Goal: Use online tool/utility: Utilize a website feature to perform a specific function

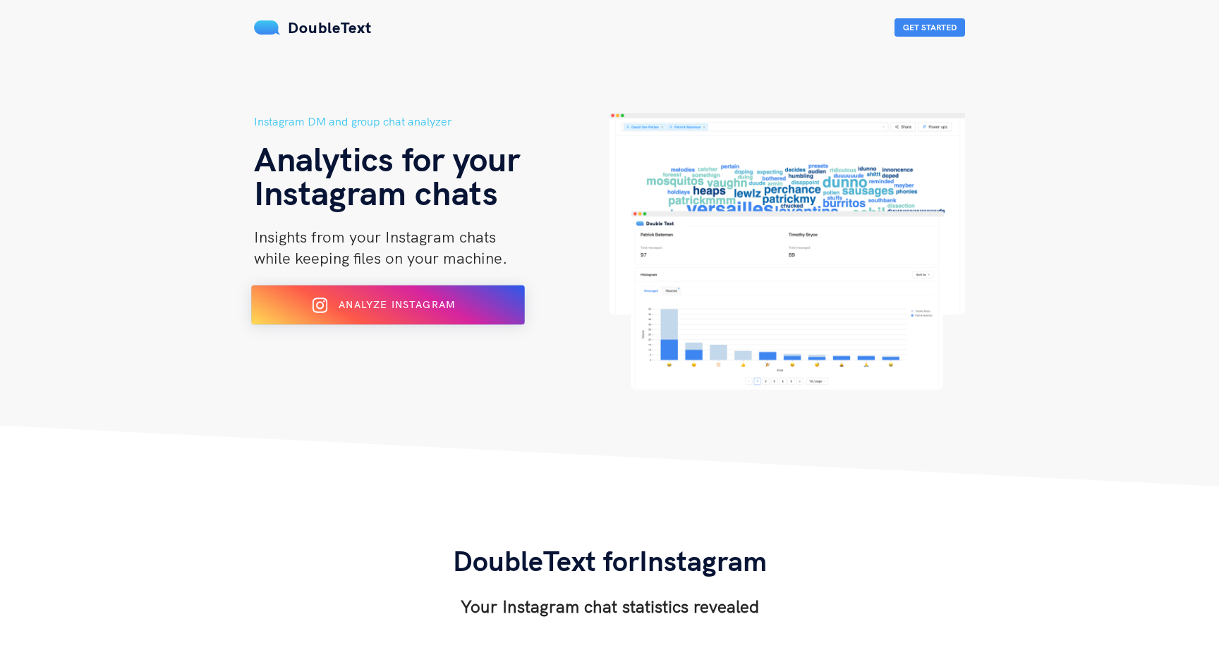
click at [468, 317] on button "Analyze Instagram" at bounding box center [388, 306] width 274 height 40
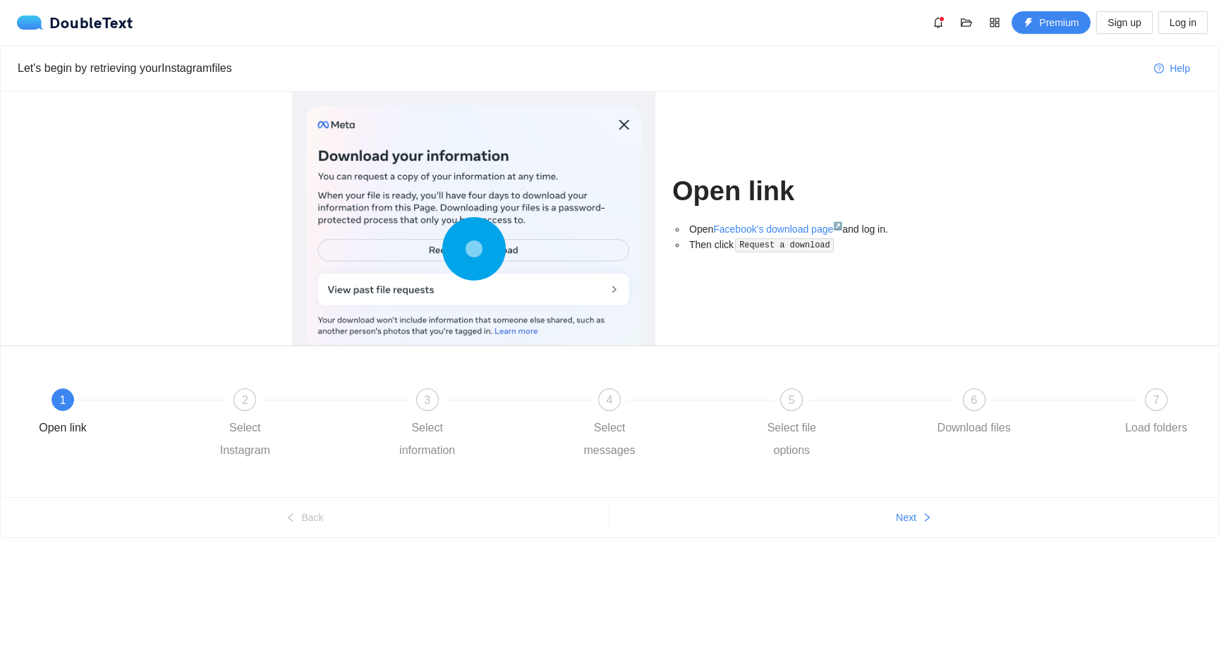
click at [900, 504] on ul "Back Next" at bounding box center [610, 517] width 1218 height 40
click at [907, 515] on span "Next" at bounding box center [906, 518] width 20 height 16
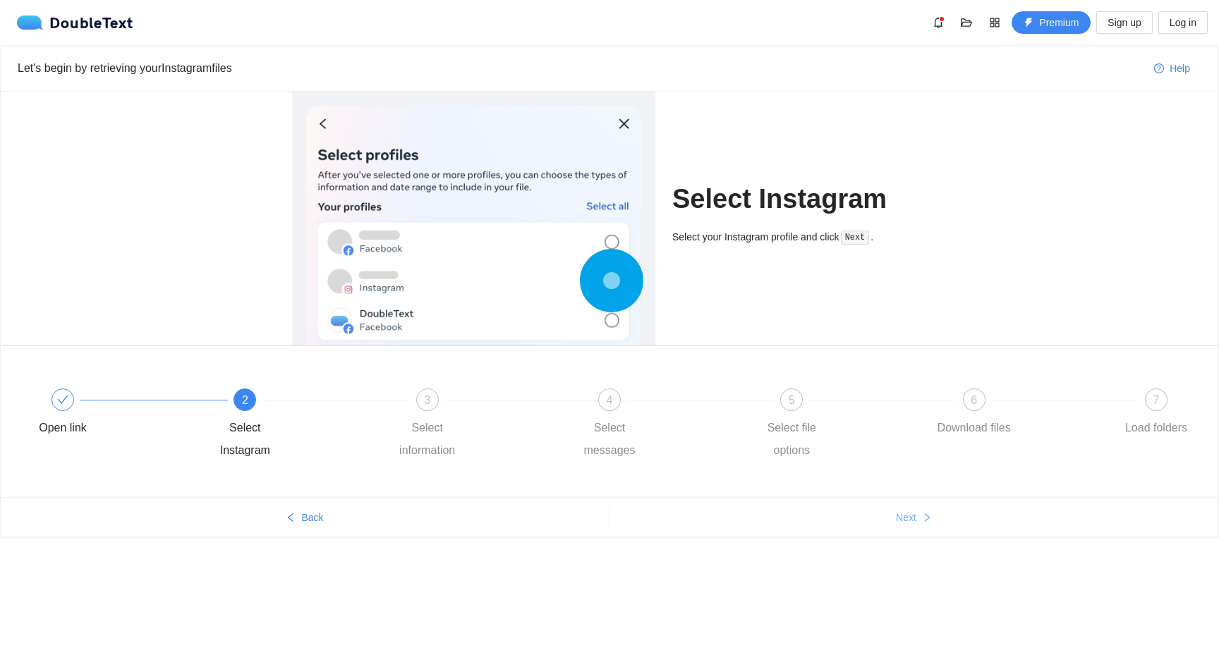
click at [907, 515] on span "Next" at bounding box center [906, 518] width 20 height 16
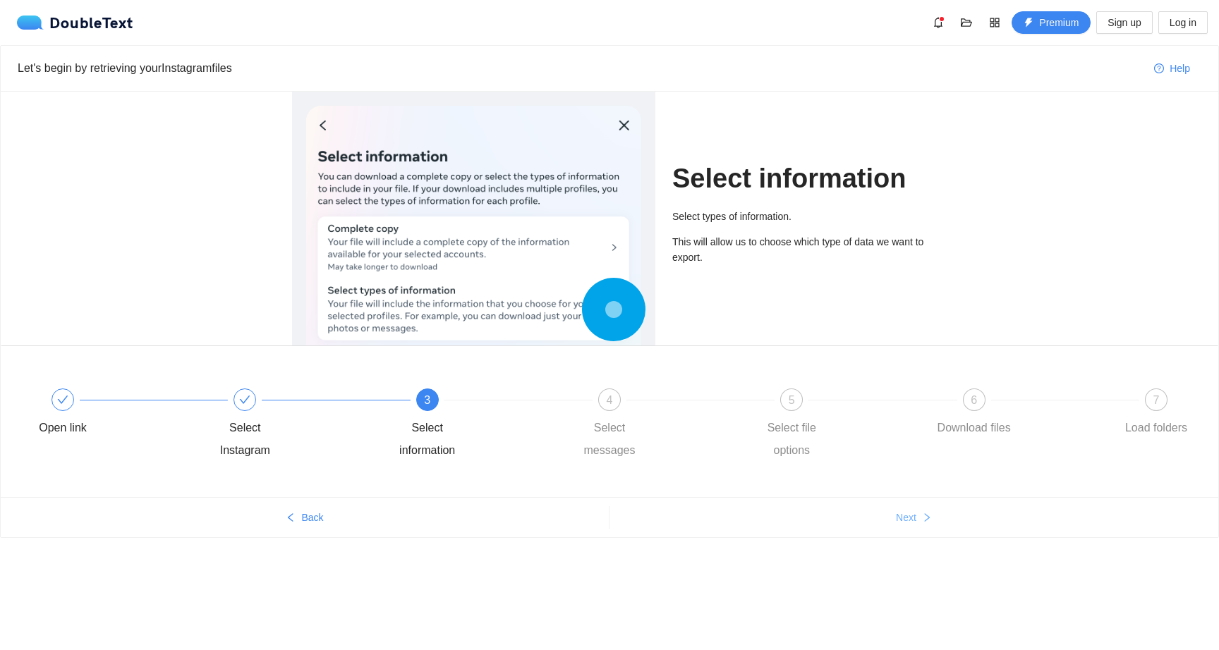
click at [907, 515] on span "Next" at bounding box center [906, 518] width 20 height 16
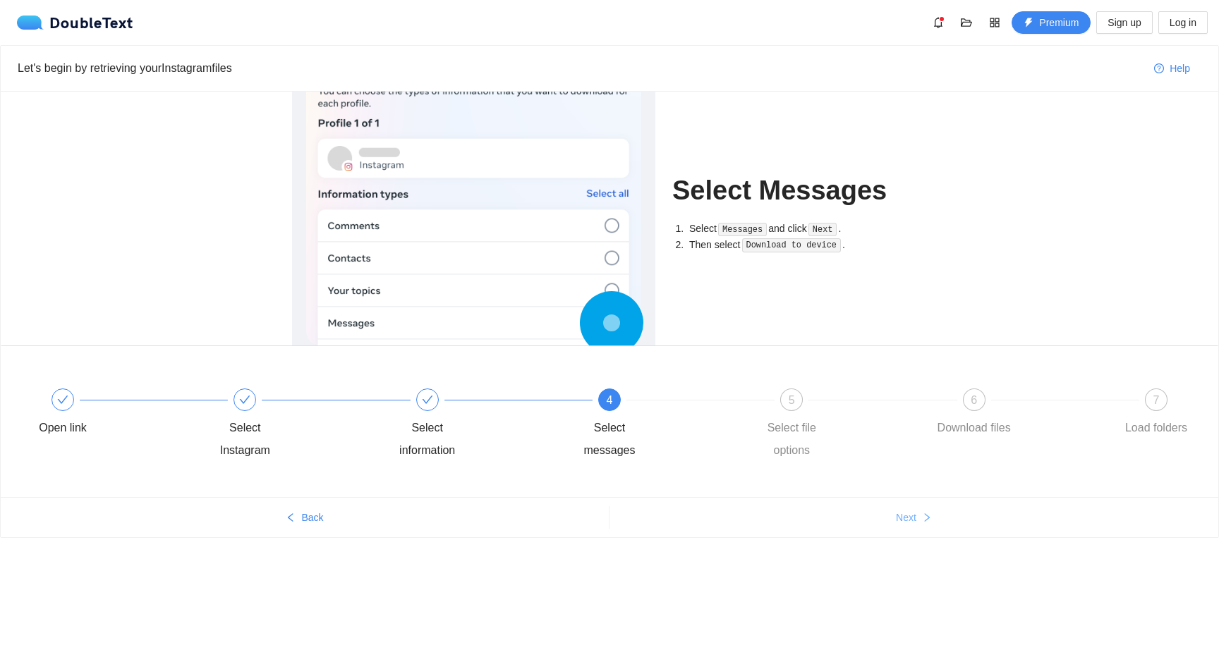
click at [907, 515] on span "Next" at bounding box center [906, 518] width 20 height 16
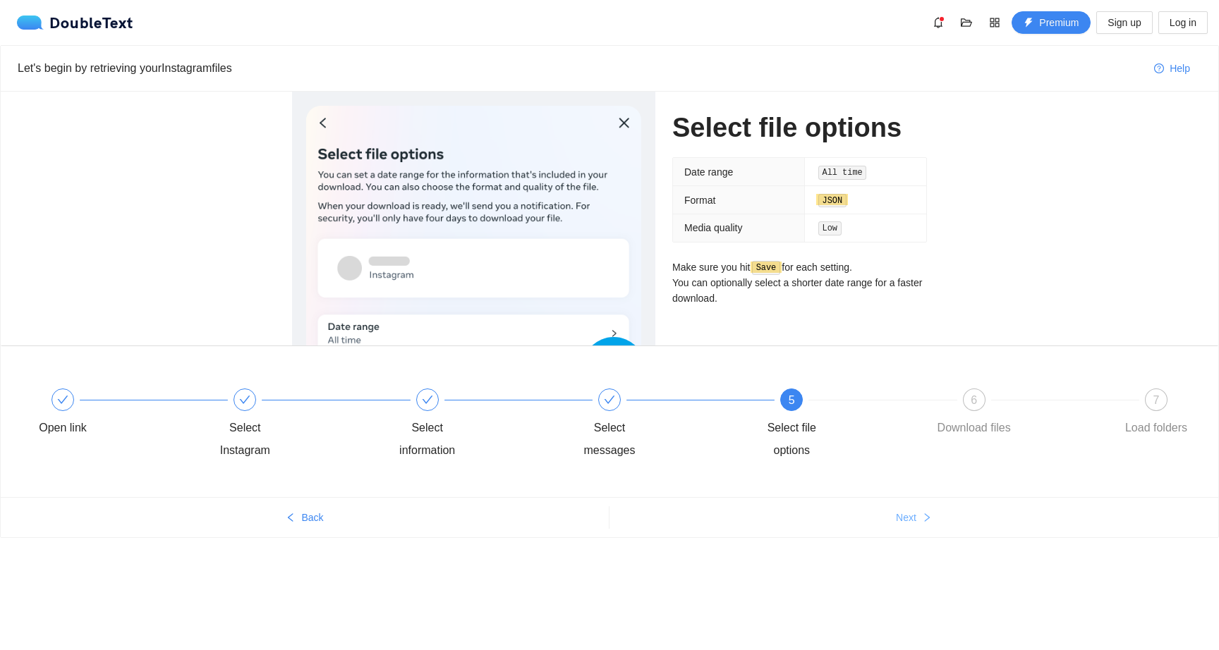
click at [907, 515] on span "Next" at bounding box center [906, 518] width 20 height 16
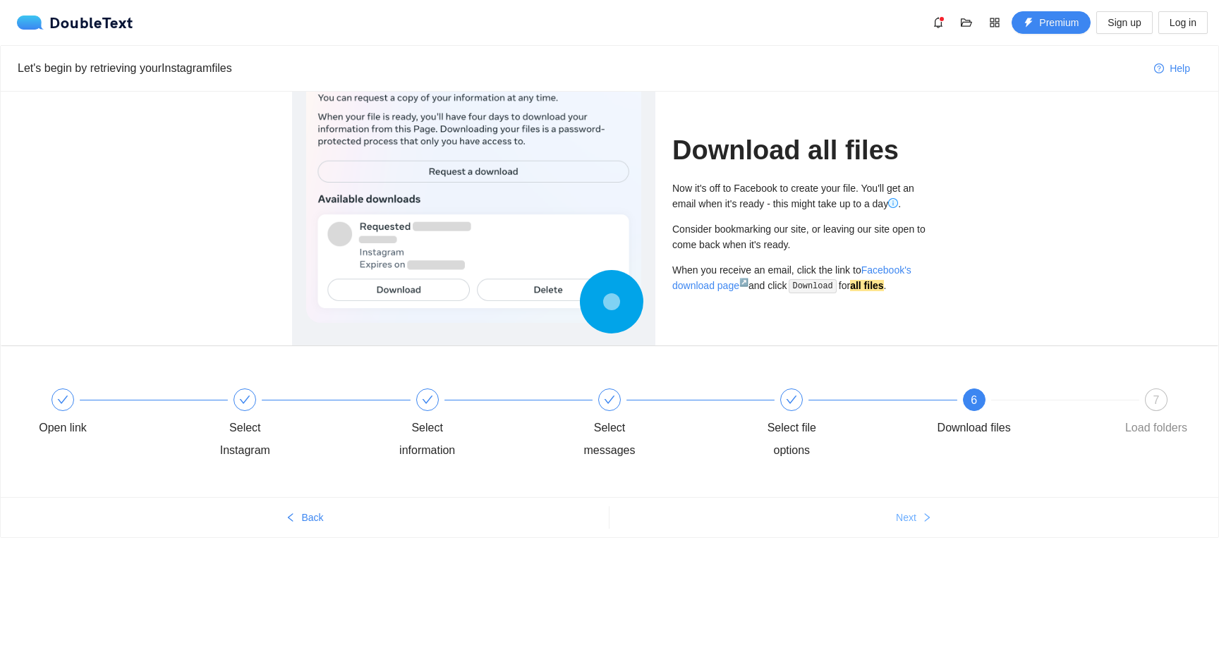
click at [907, 515] on span "Next" at bounding box center [906, 518] width 20 height 16
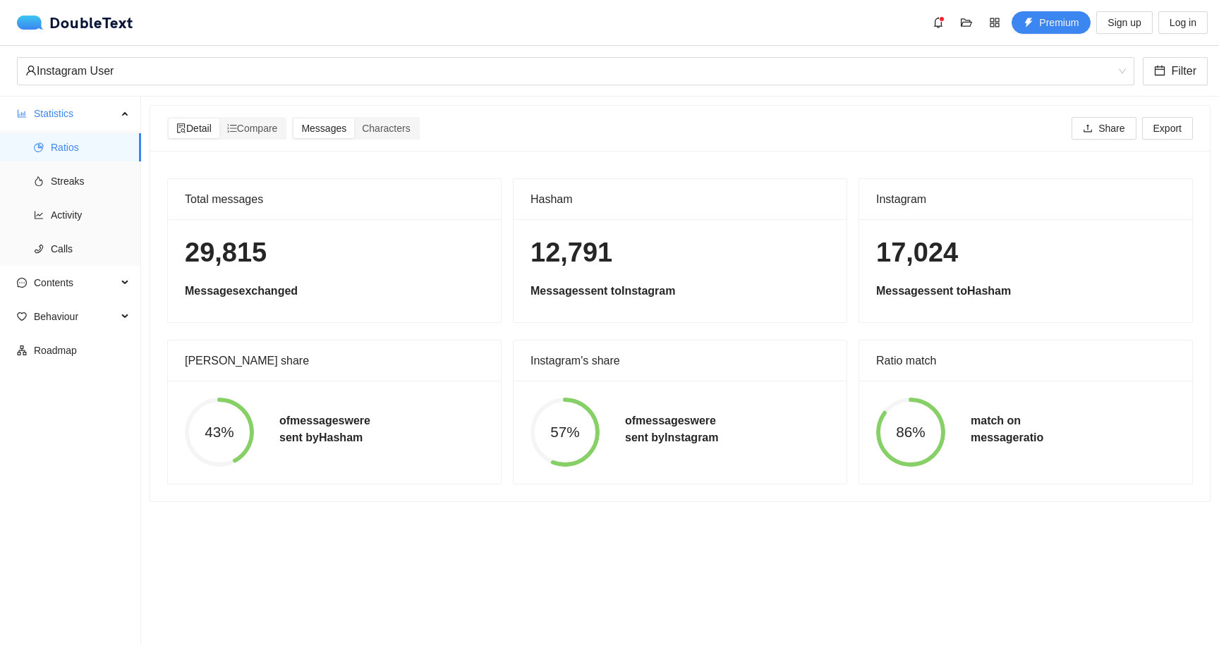
click at [925, 187] on div "Instagram" at bounding box center [1025, 199] width 299 height 40
click at [922, 193] on div "Instagram" at bounding box center [1025, 199] width 299 height 40
click at [894, 158] on div "Total messages 29,815 Messages exchanged Hasham 12,791 Messages sent to Instagr…" at bounding box center [680, 326] width 1060 height 351
click at [393, 131] on span "Characters" at bounding box center [386, 128] width 48 height 11
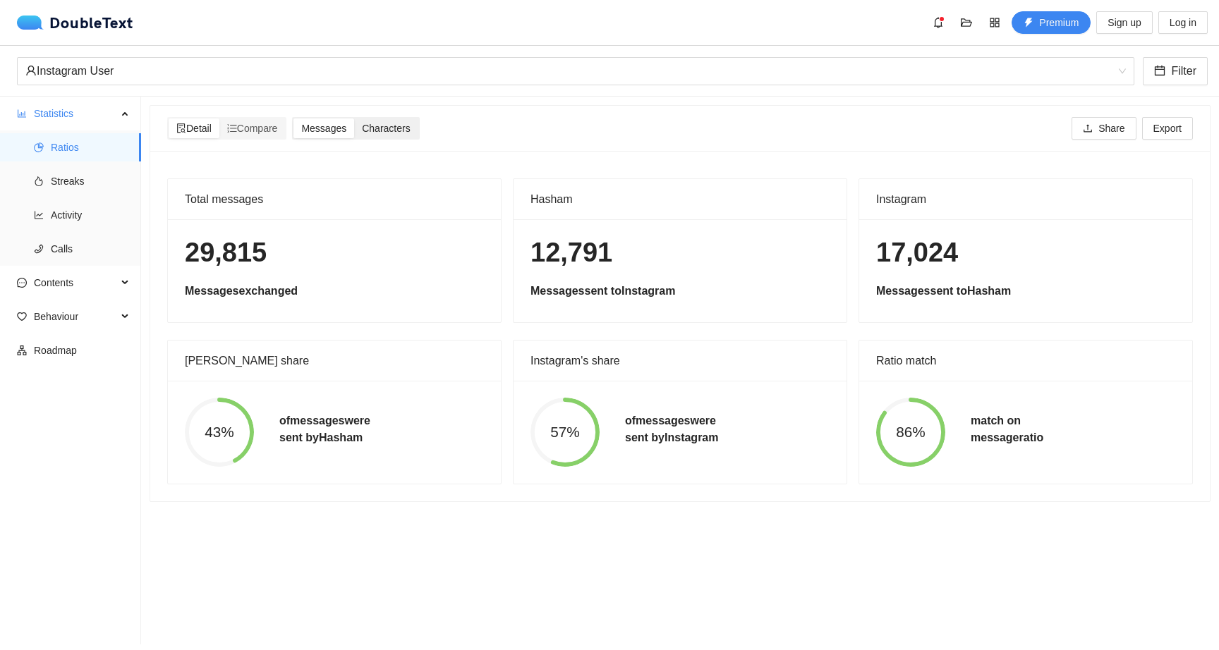
click at [354, 119] on input "Characters" at bounding box center [354, 119] width 0 height 0
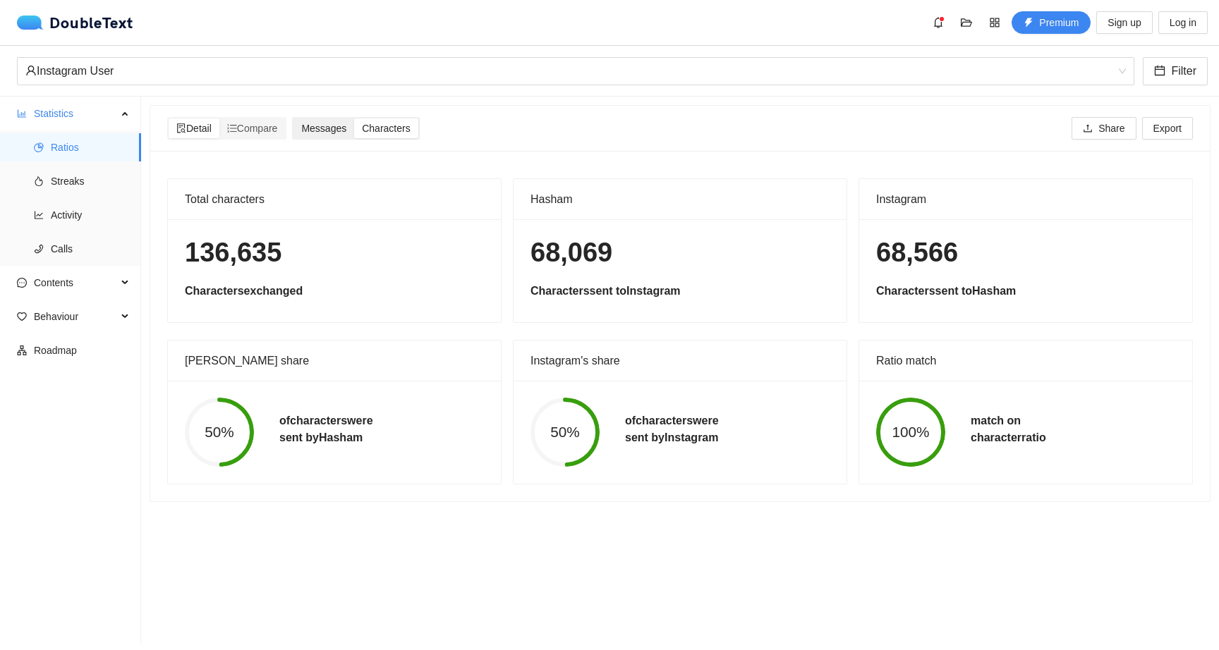
click at [335, 130] on span "Messages" at bounding box center [323, 128] width 45 height 11
click at [293, 119] on input "Messages" at bounding box center [293, 119] width 0 height 0
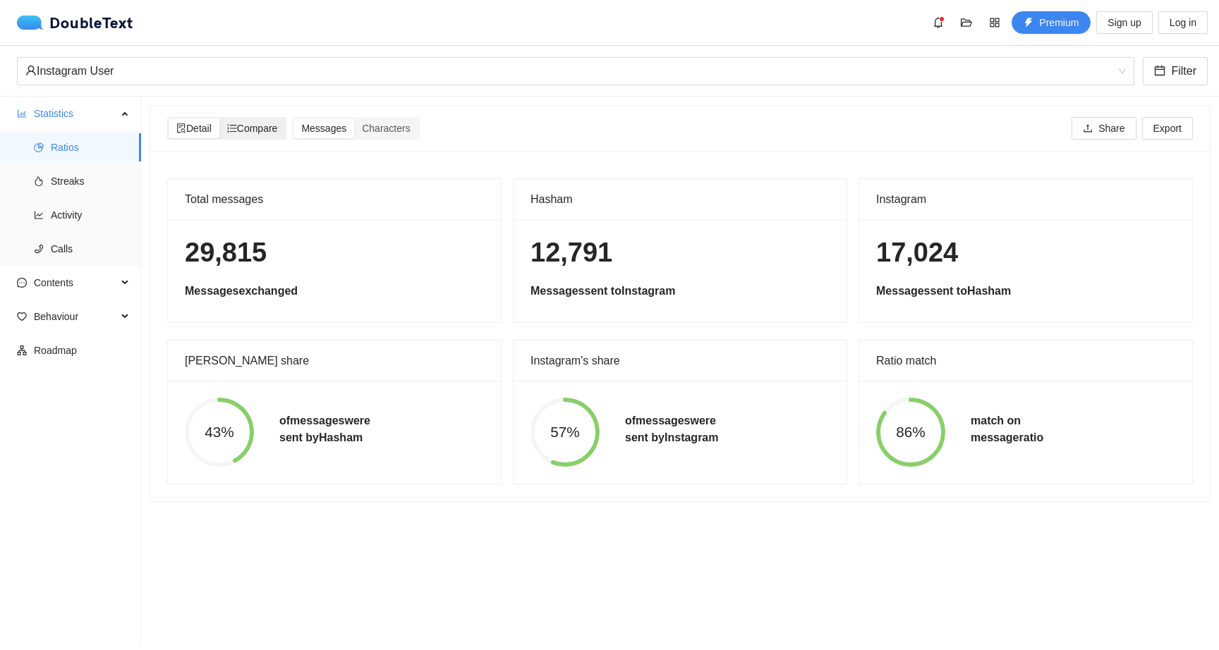
click at [253, 135] on div "Compare" at bounding box center [252, 129] width 66 height 20
click at [219, 119] on input "Compare" at bounding box center [219, 119] width 0 height 0
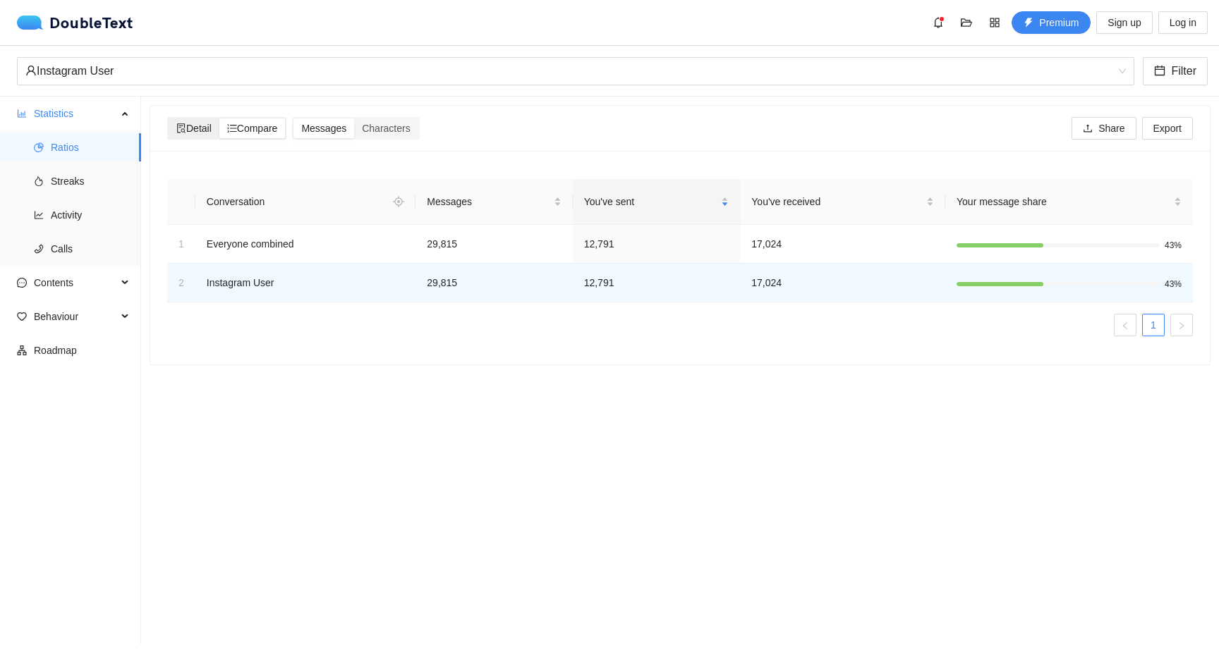
click at [202, 133] on span "Detail" at bounding box center [193, 128] width 35 height 11
click at [169, 119] on input "Detail" at bounding box center [169, 119] width 0 height 0
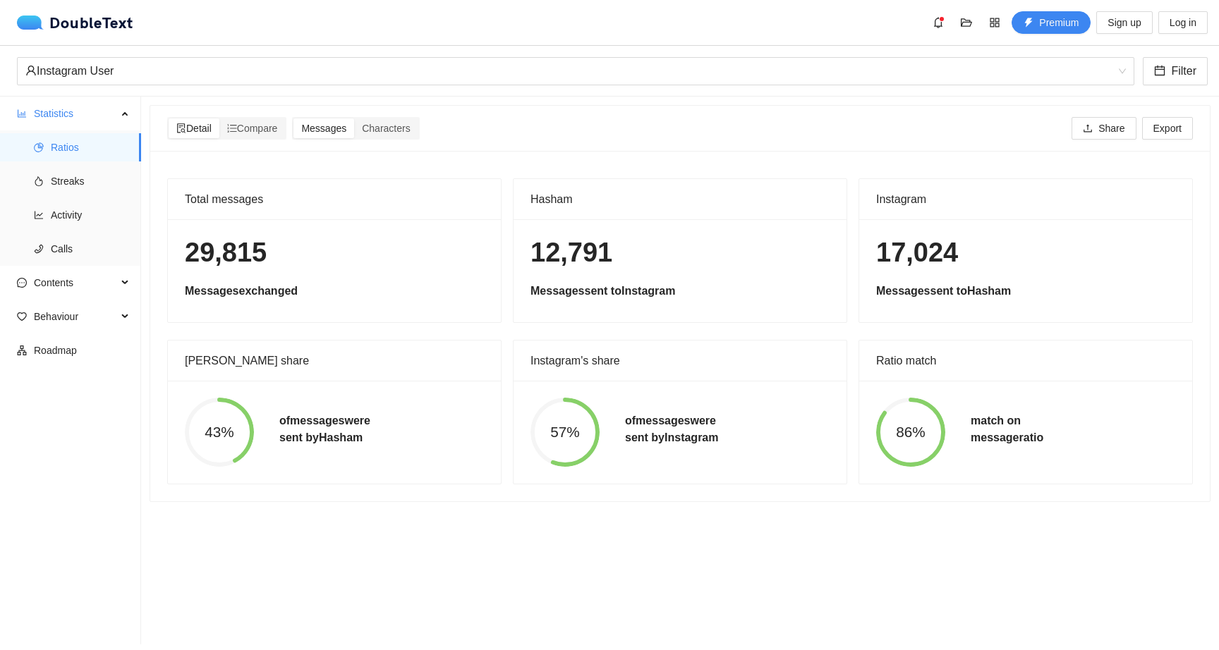
click at [237, 420] on circle at bounding box center [219, 432] width 65 height 65
click at [104, 180] on span "Streaks" at bounding box center [90, 181] width 79 height 28
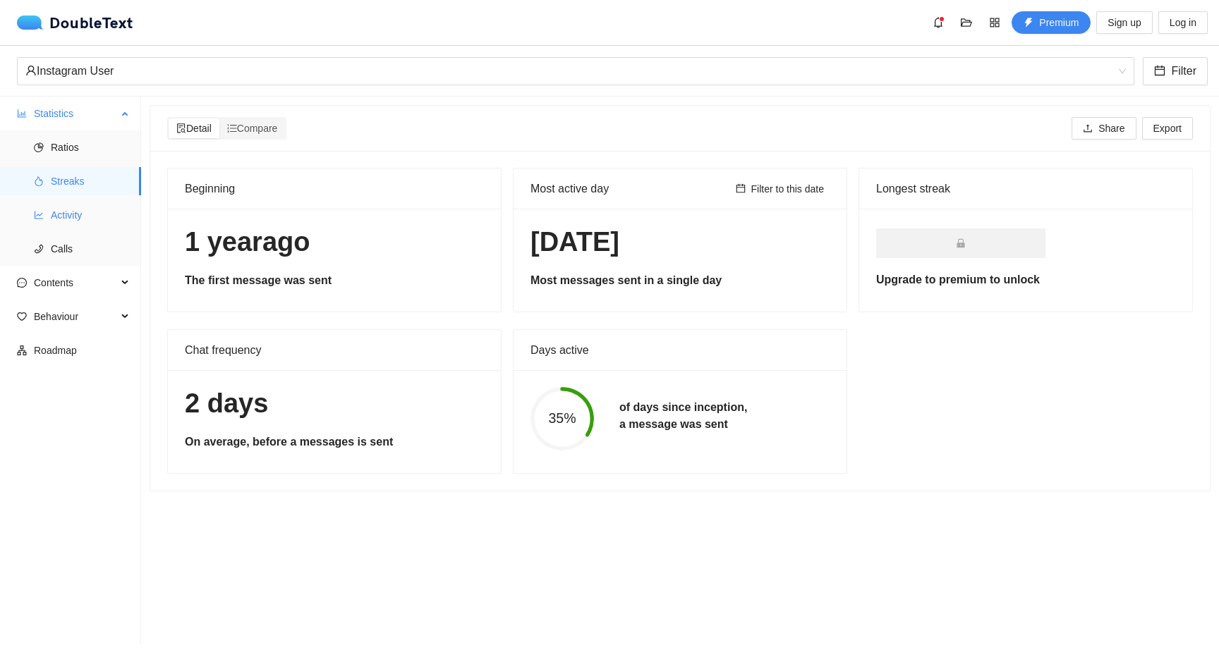
click at [98, 220] on span "Activity" at bounding box center [90, 215] width 79 height 28
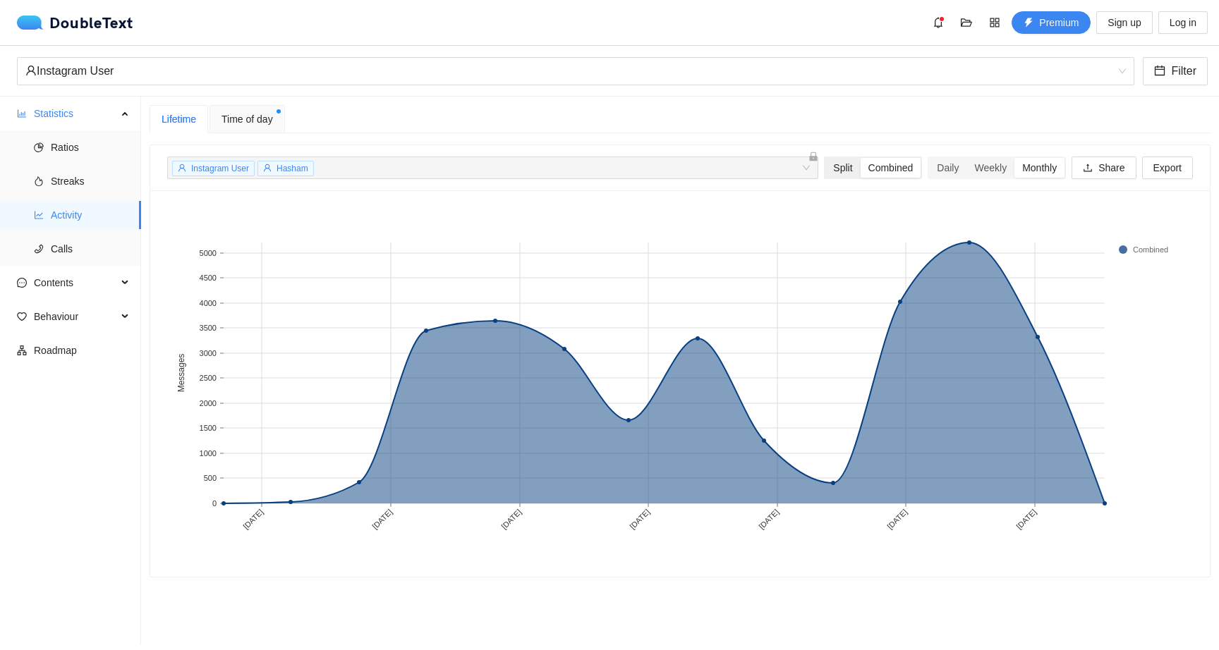
click at [834, 167] on div "Split" at bounding box center [842, 168] width 35 height 20
click at [825, 158] on input "Split" at bounding box center [825, 158] width 0 height 0
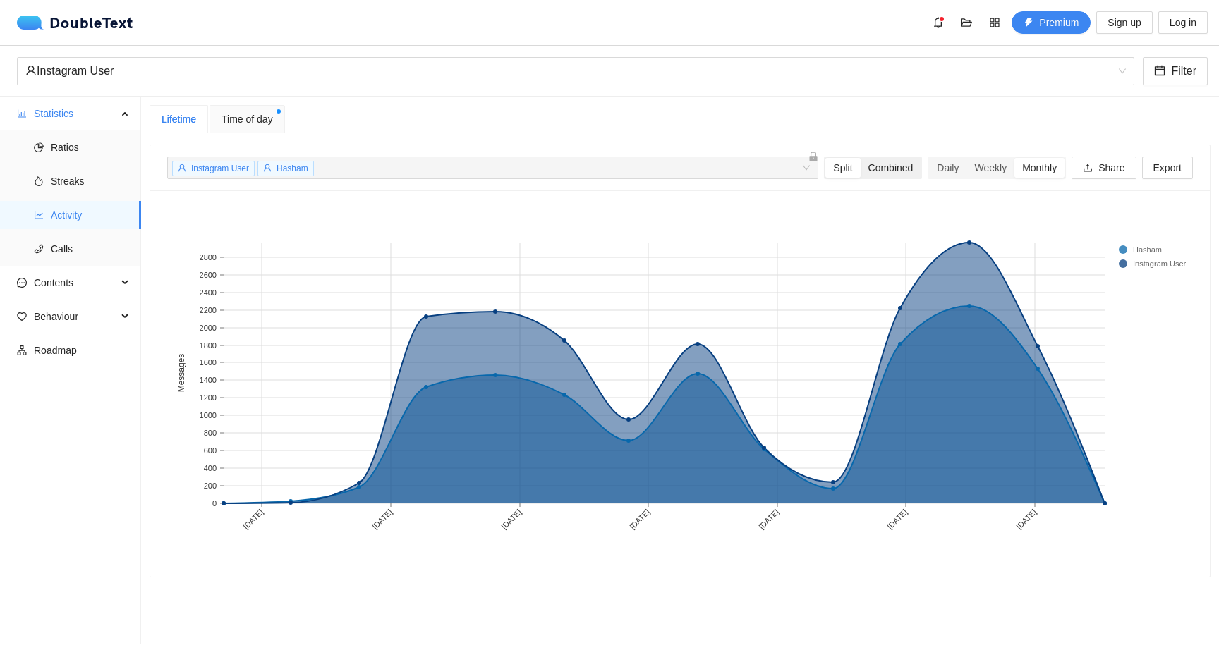
click at [879, 170] on div "Combined" at bounding box center [891, 168] width 61 height 20
click at [861, 158] on input "Combined" at bounding box center [861, 158] width 0 height 0
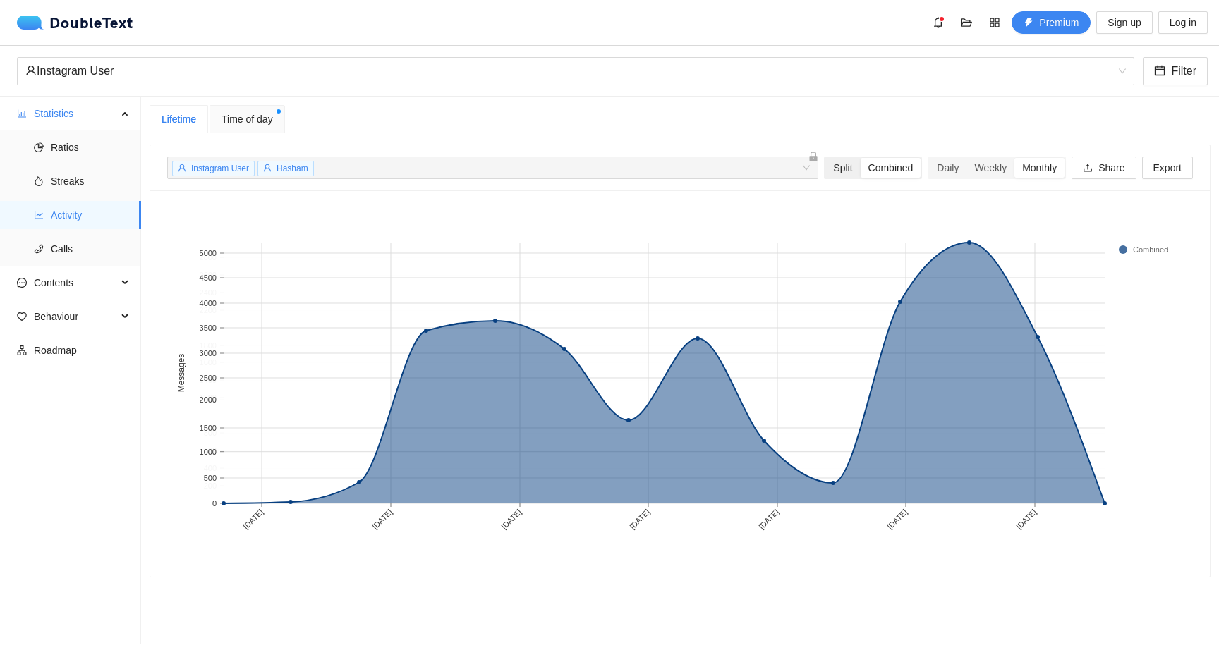
click at [837, 170] on div "Split" at bounding box center [842, 168] width 35 height 20
click at [825, 158] on input "Split" at bounding box center [825, 158] width 0 height 0
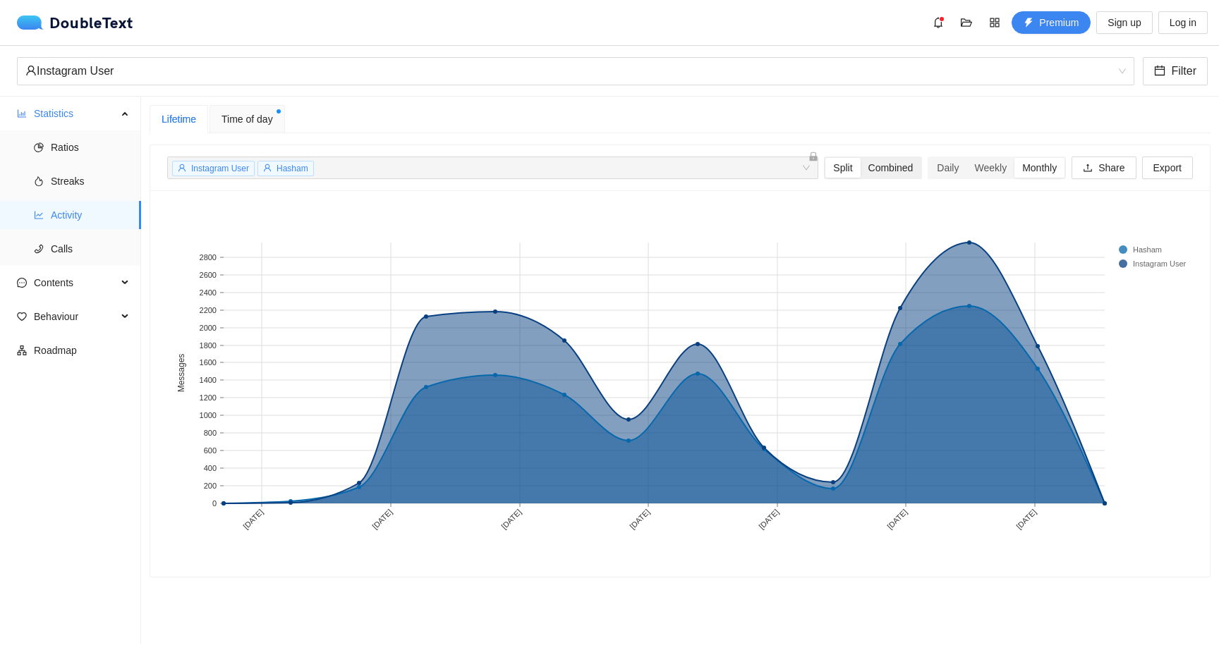
click at [899, 164] on div "Combined" at bounding box center [891, 168] width 61 height 20
click at [861, 158] on input "Combined" at bounding box center [861, 158] width 0 height 0
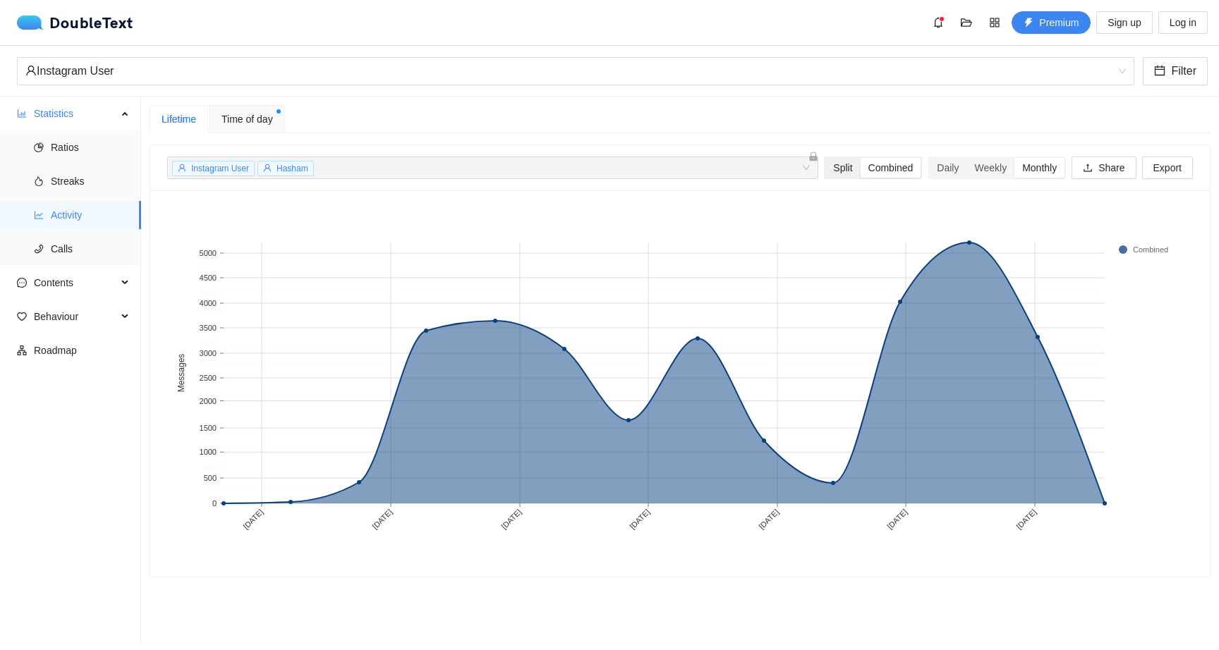
click at [837, 167] on div "Split" at bounding box center [842, 168] width 35 height 20
click at [825, 158] on input "Split" at bounding box center [825, 158] width 0 height 0
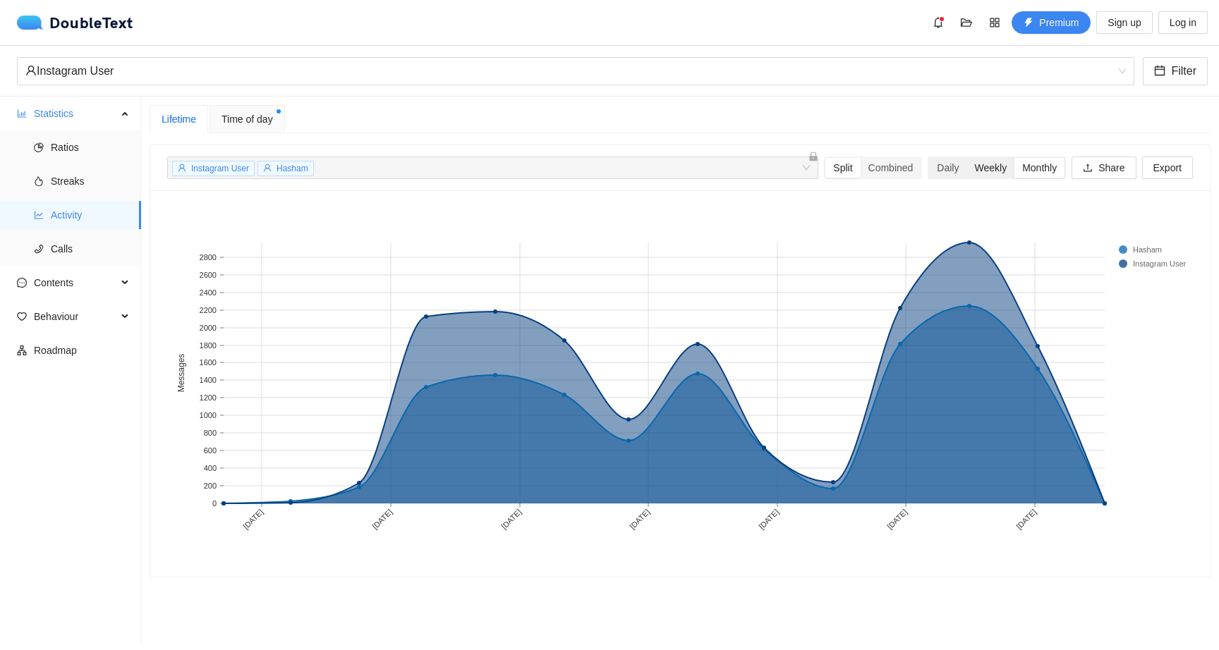
click at [1002, 173] on div "Weekly" at bounding box center [990, 168] width 48 height 20
click at [966, 158] on input "Weekly" at bounding box center [966, 158] width 0 height 0
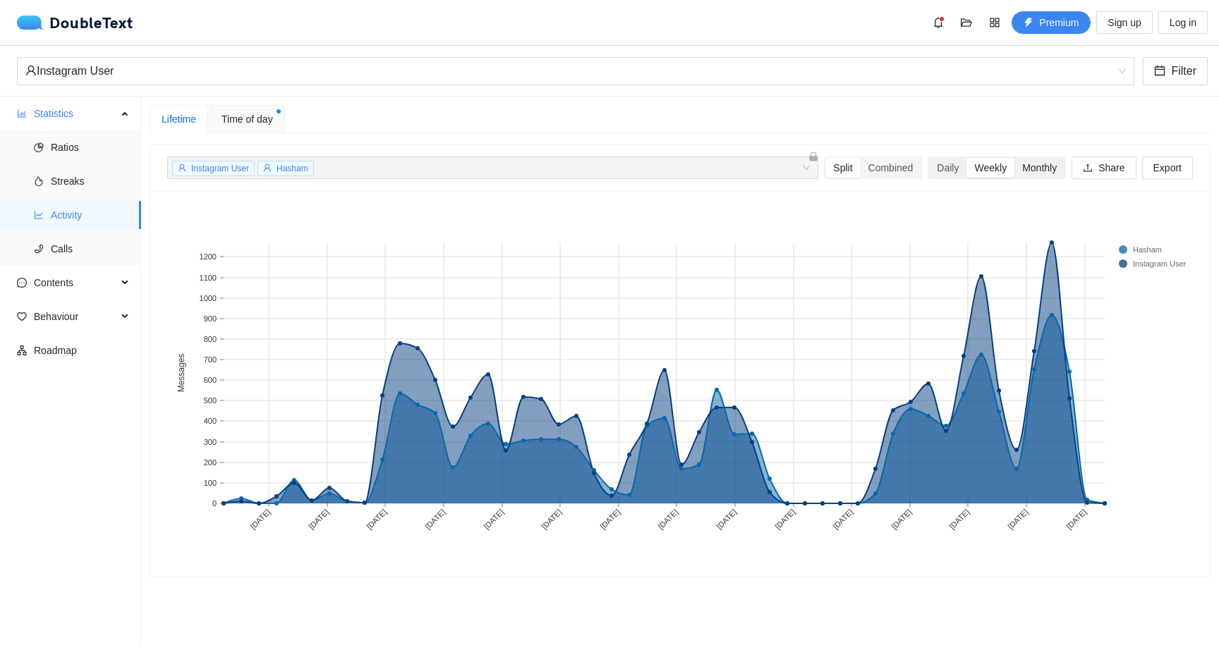
click at [1026, 169] on div "Monthly" at bounding box center [1039, 168] width 50 height 20
click at [1014, 158] on input "Monthly" at bounding box center [1014, 158] width 0 height 0
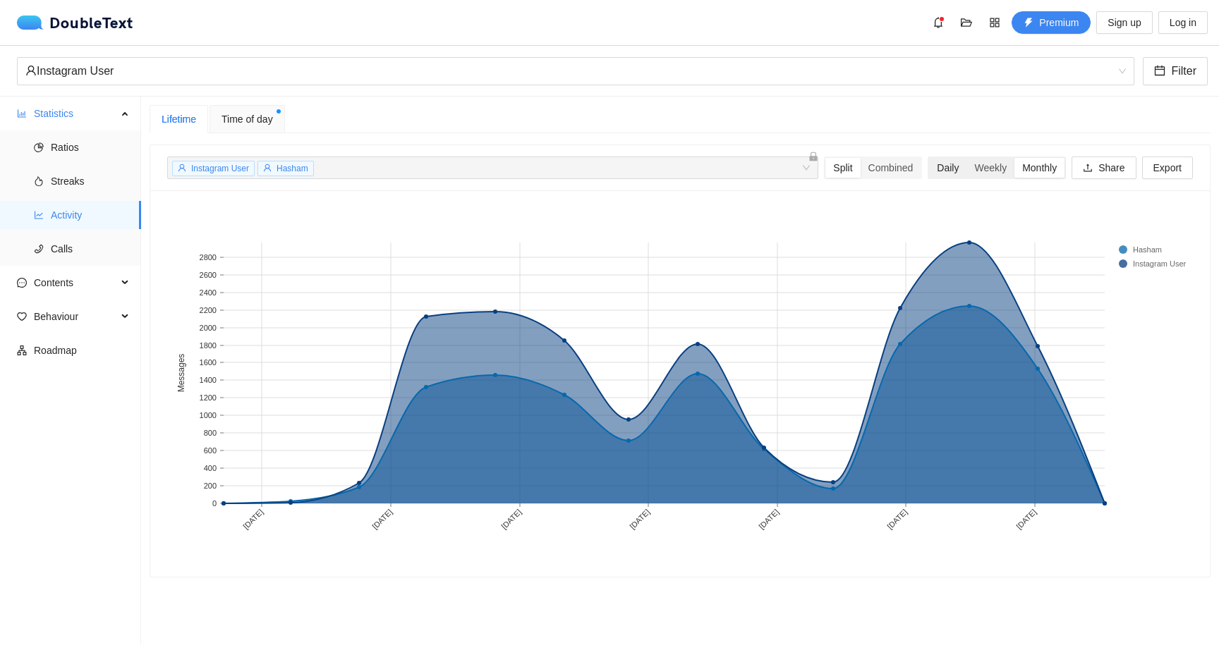
click at [945, 170] on div "Daily" at bounding box center [947, 168] width 37 height 20
click at [929, 158] on input "Daily" at bounding box center [929, 158] width 0 height 0
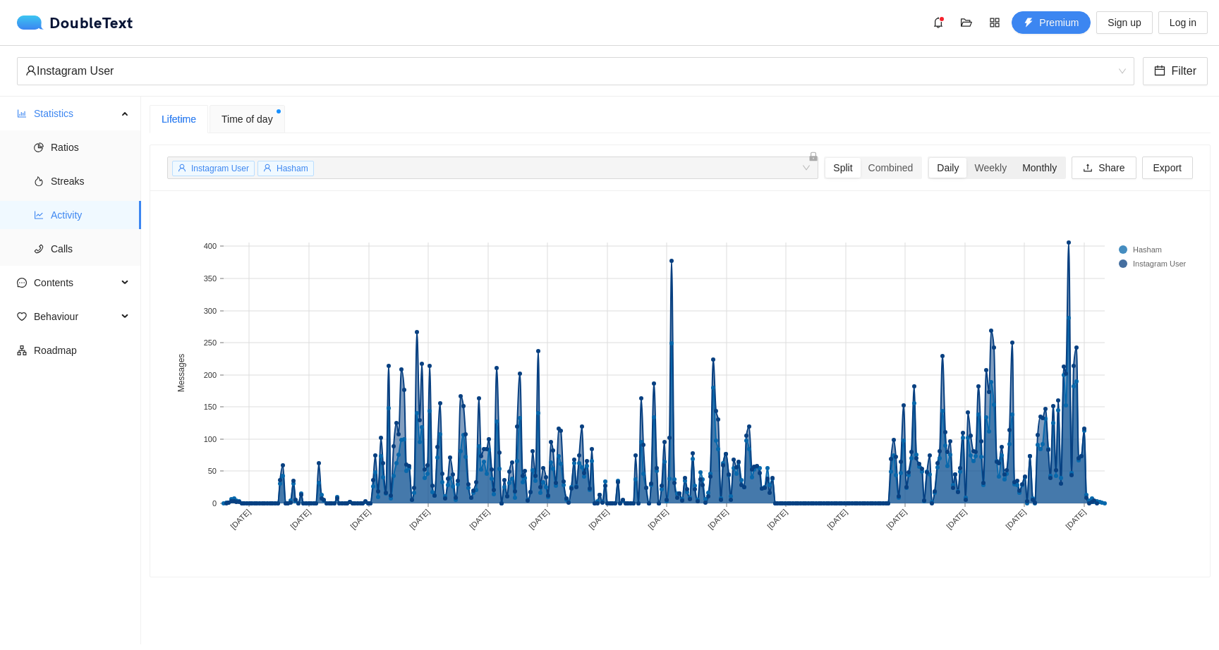
click at [1034, 163] on div "Monthly" at bounding box center [1039, 168] width 50 height 20
click at [1014, 158] on input "Monthly" at bounding box center [1014, 158] width 0 height 0
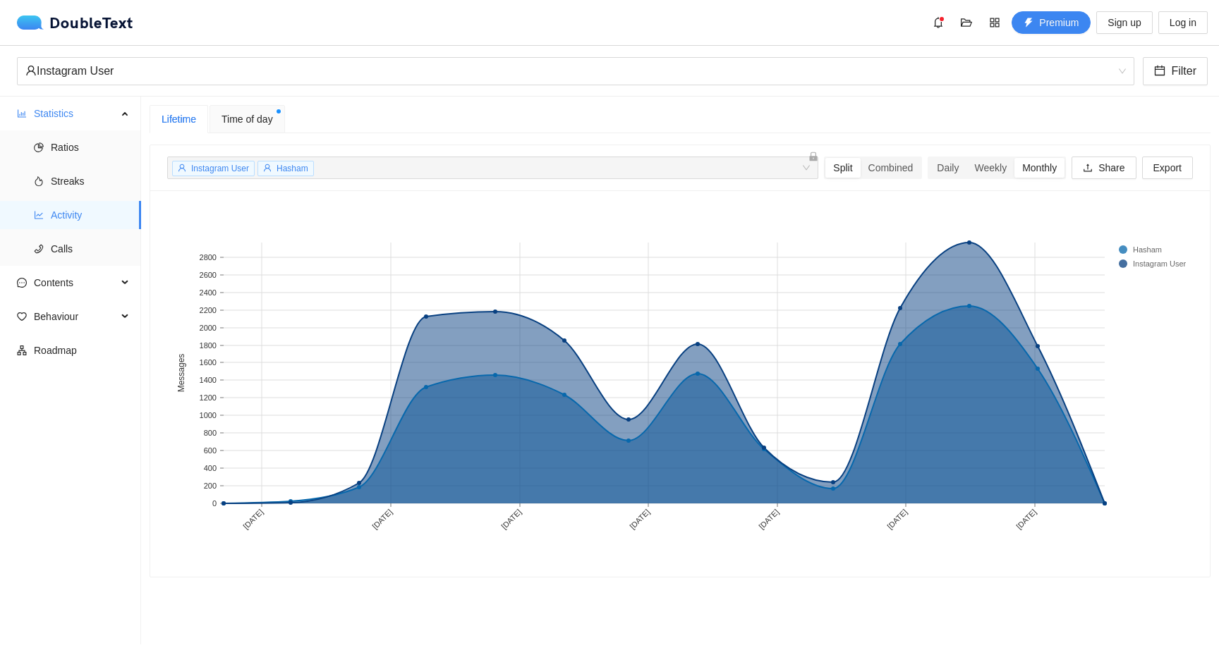
click at [257, 125] on span "Time of day" at bounding box center [246, 119] width 51 height 16
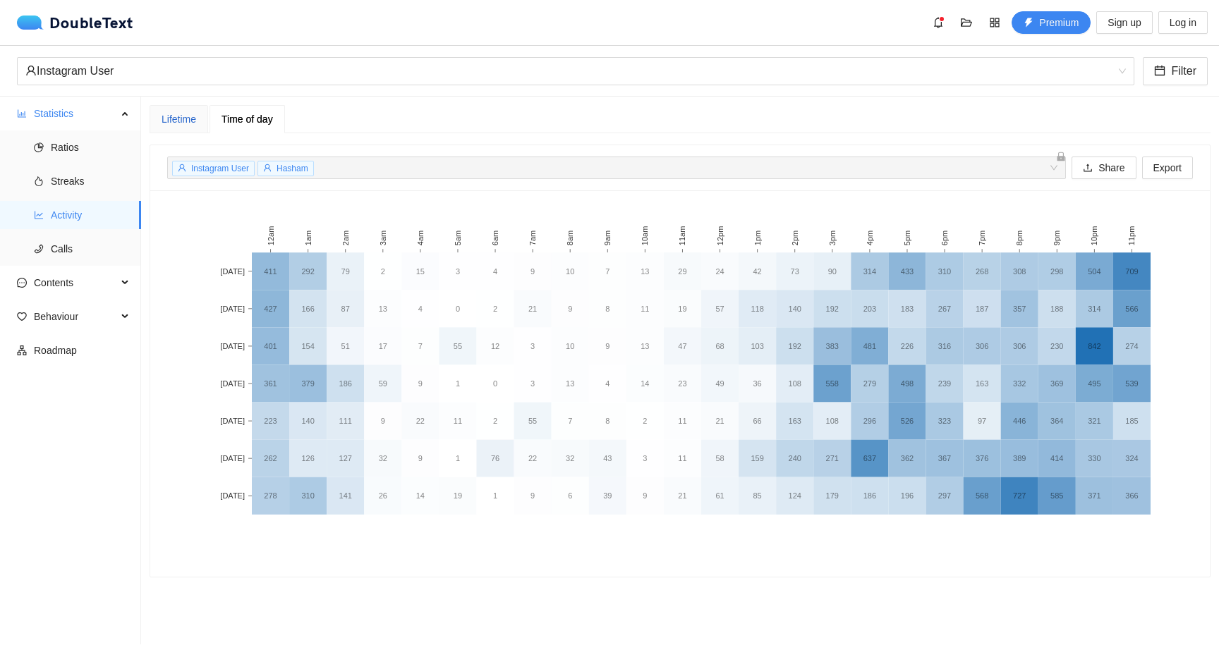
click at [177, 124] on div "Lifetime" at bounding box center [179, 119] width 35 height 16
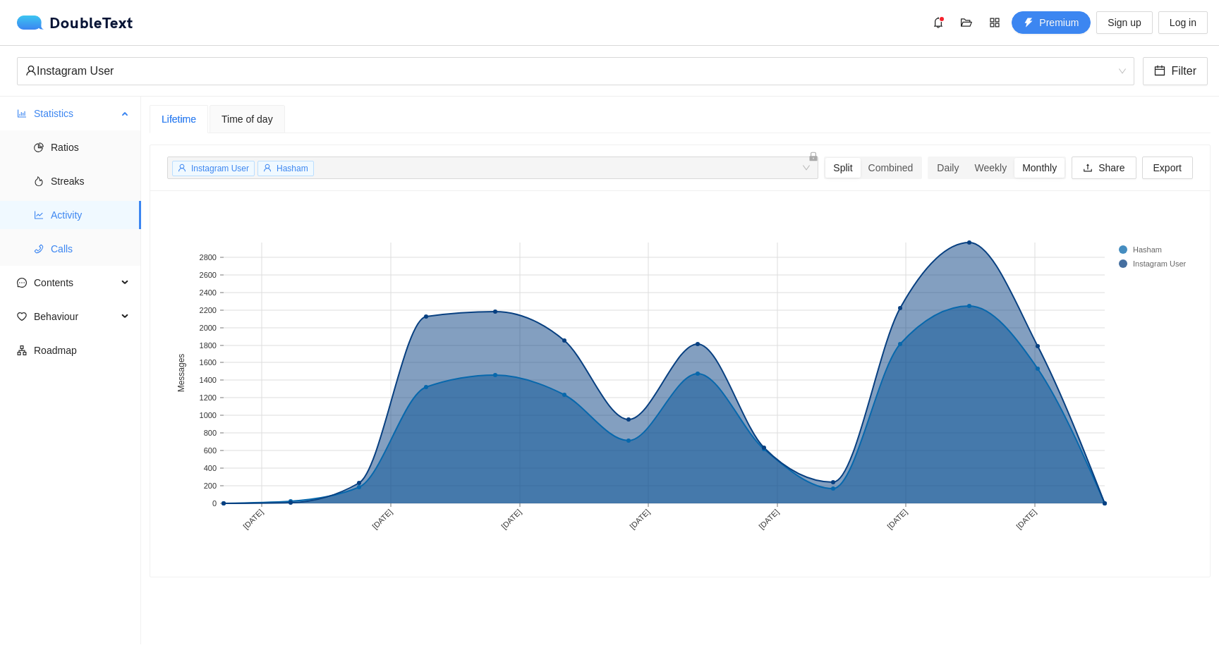
click at [85, 252] on span "Calls" at bounding box center [90, 249] width 79 height 28
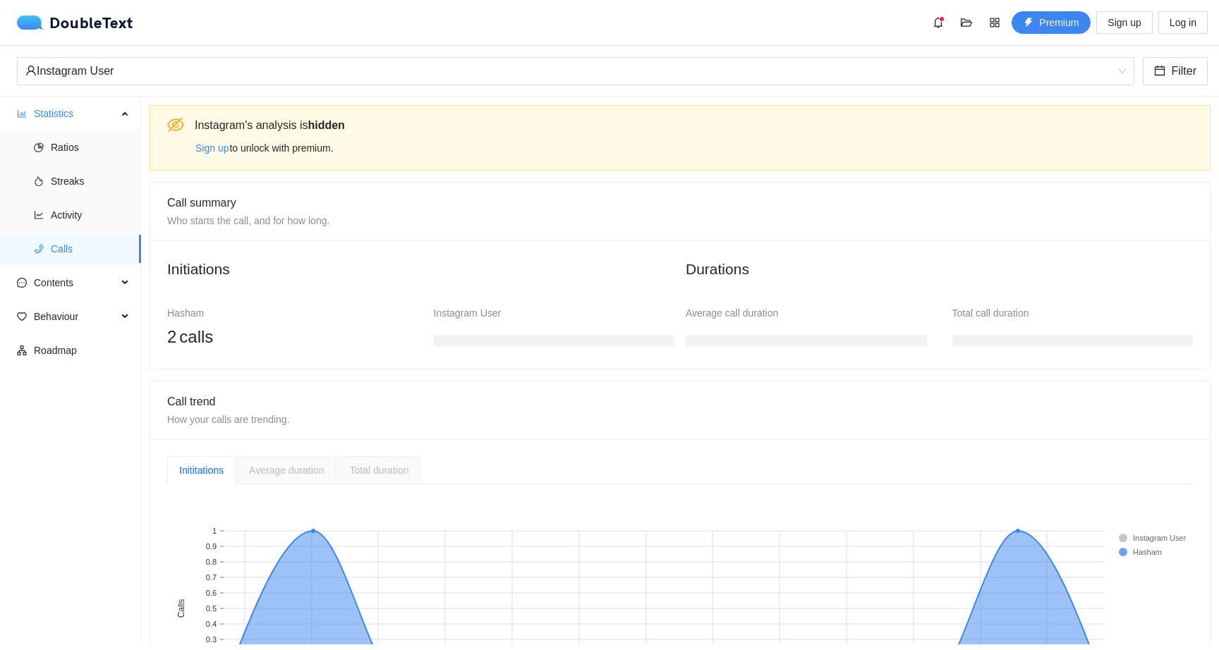
click at [268, 466] on span "Average duration" at bounding box center [286, 470] width 75 height 11
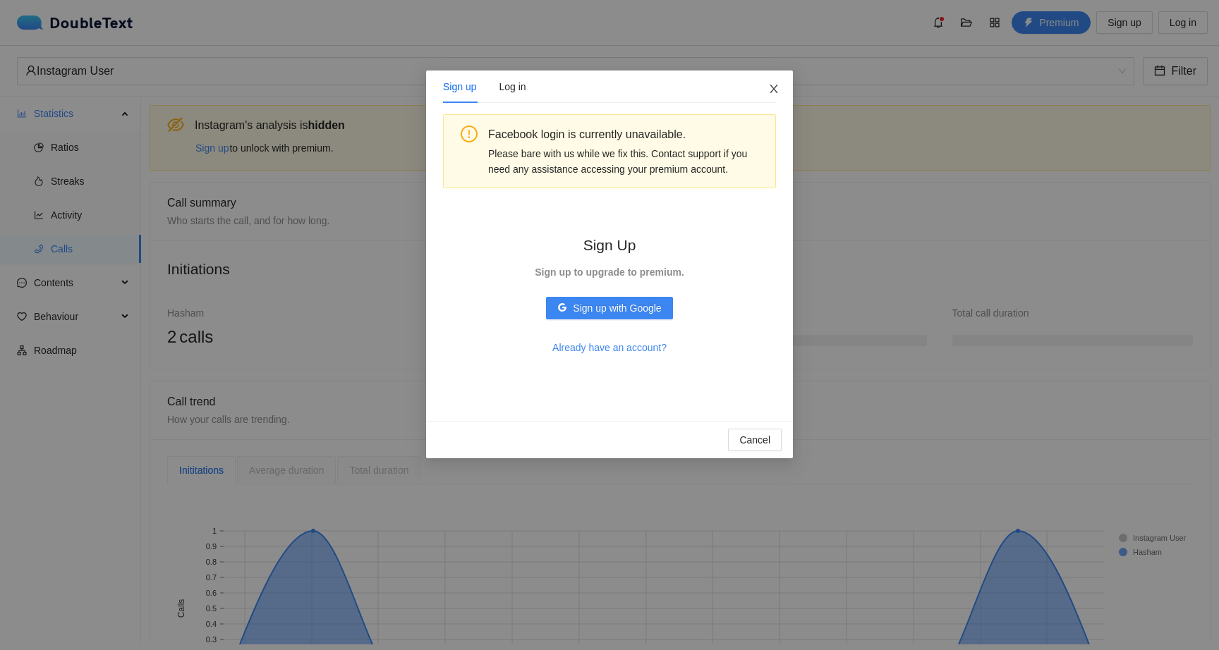
click at [772, 92] on icon "close" at bounding box center [773, 88] width 11 height 11
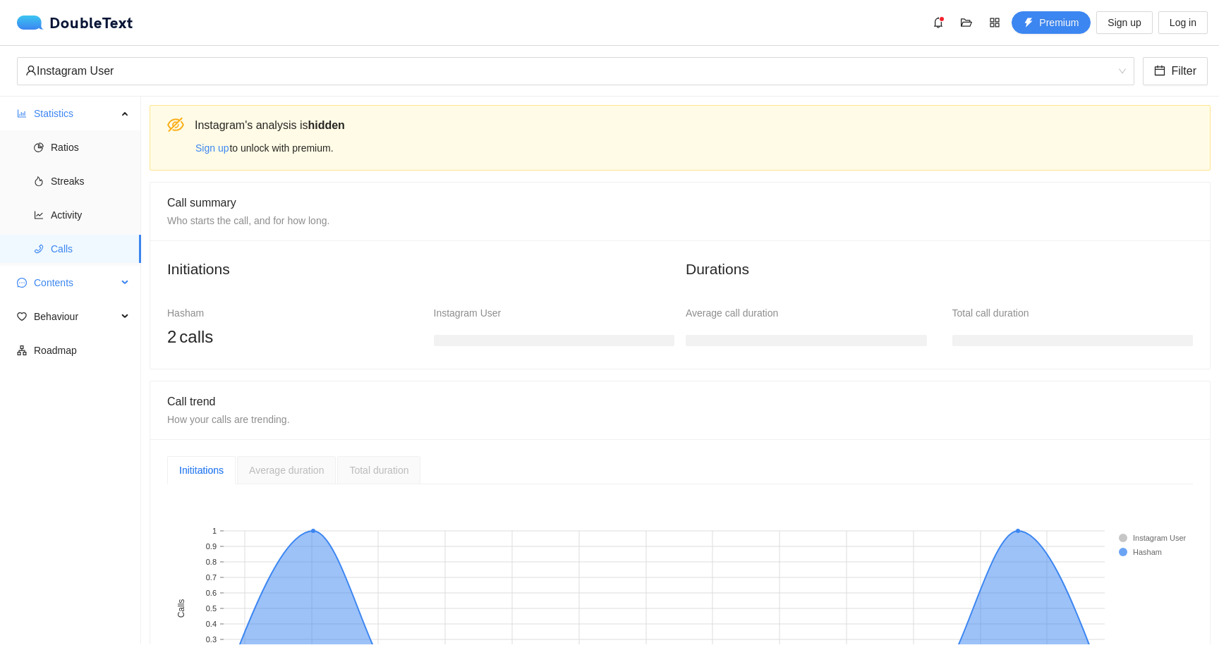
click at [99, 281] on span "Contents" at bounding box center [75, 283] width 83 height 28
click at [96, 314] on span "Word Cloud" at bounding box center [90, 317] width 79 height 28
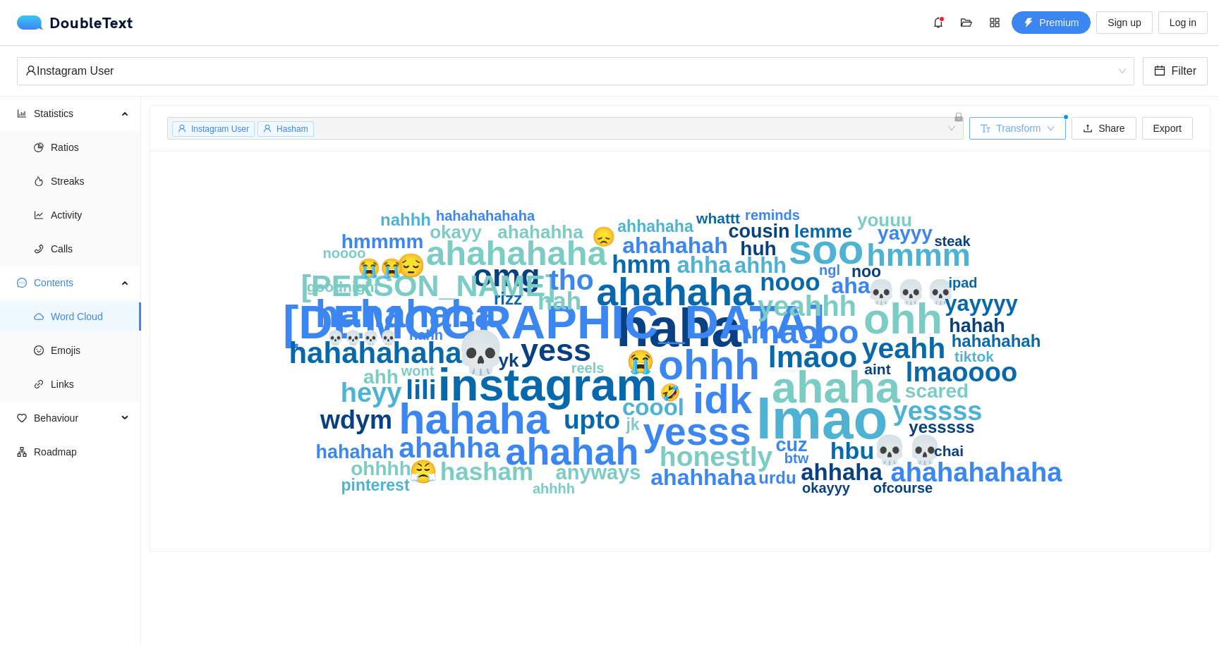
click at [1043, 126] on button "Transform" at bounding box center [1017, 128] width 97 height 23
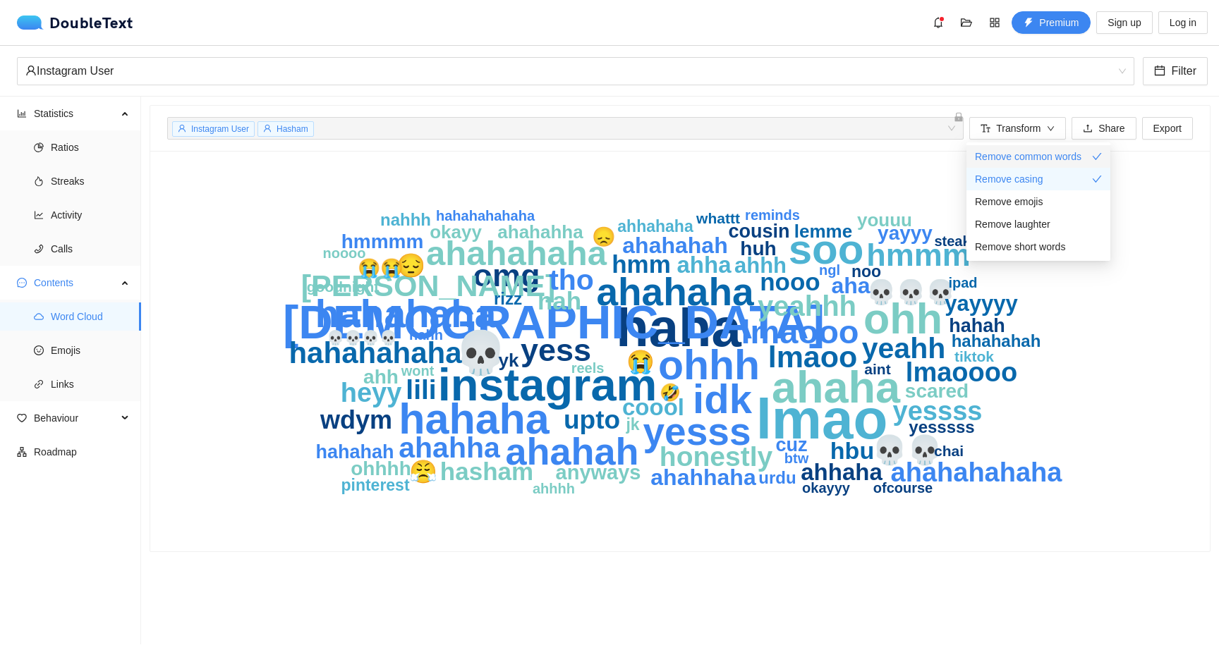
click at [1089, 152] on div "Remove common words" at bounding box center [1038, 157] width 127 height 16
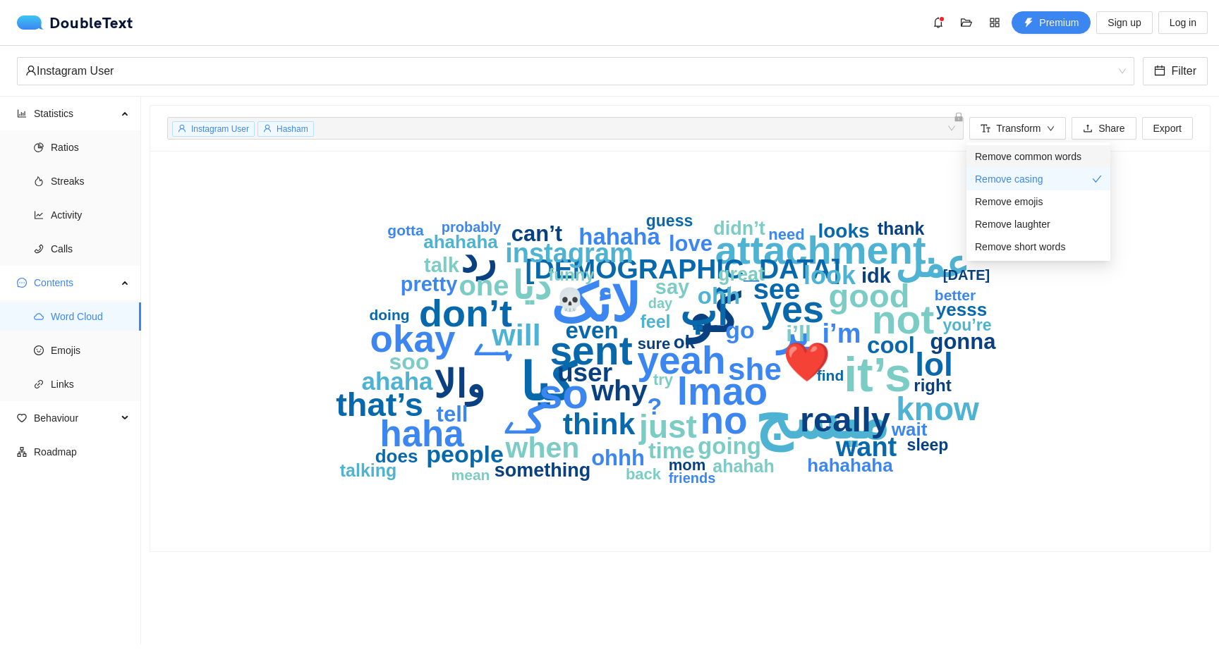
click at [1088, 152] on div "Remove common words" at bounding box center [1038, 157] width 127 height 16
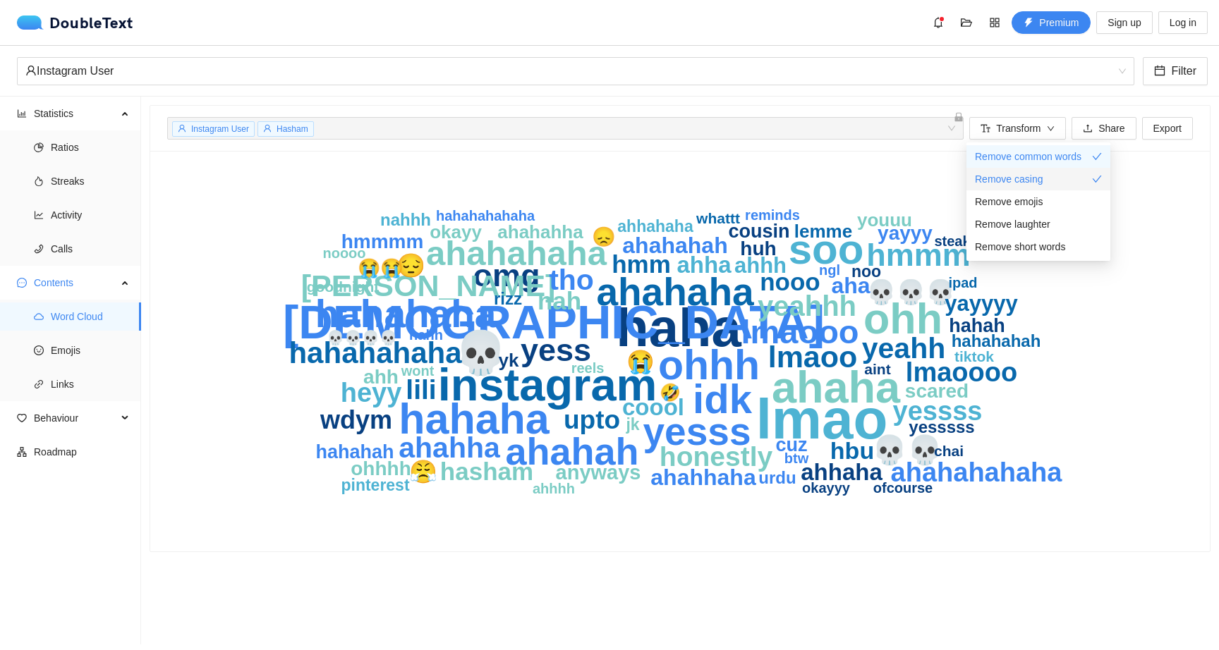
click at [1088, 181] on div "Remove casing" at bounding box center [1038, 179] width 127 height 16
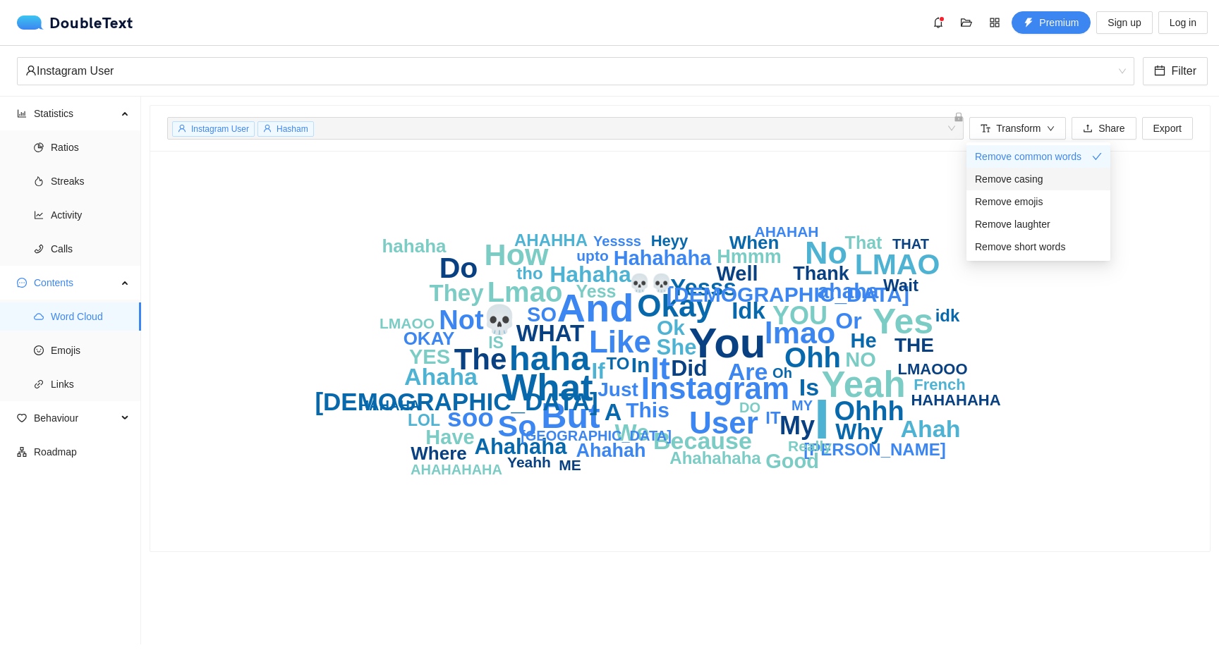
click at [1088, 181] on div "Remove casing" at bounding box center [1038, 179] width 127 height 16
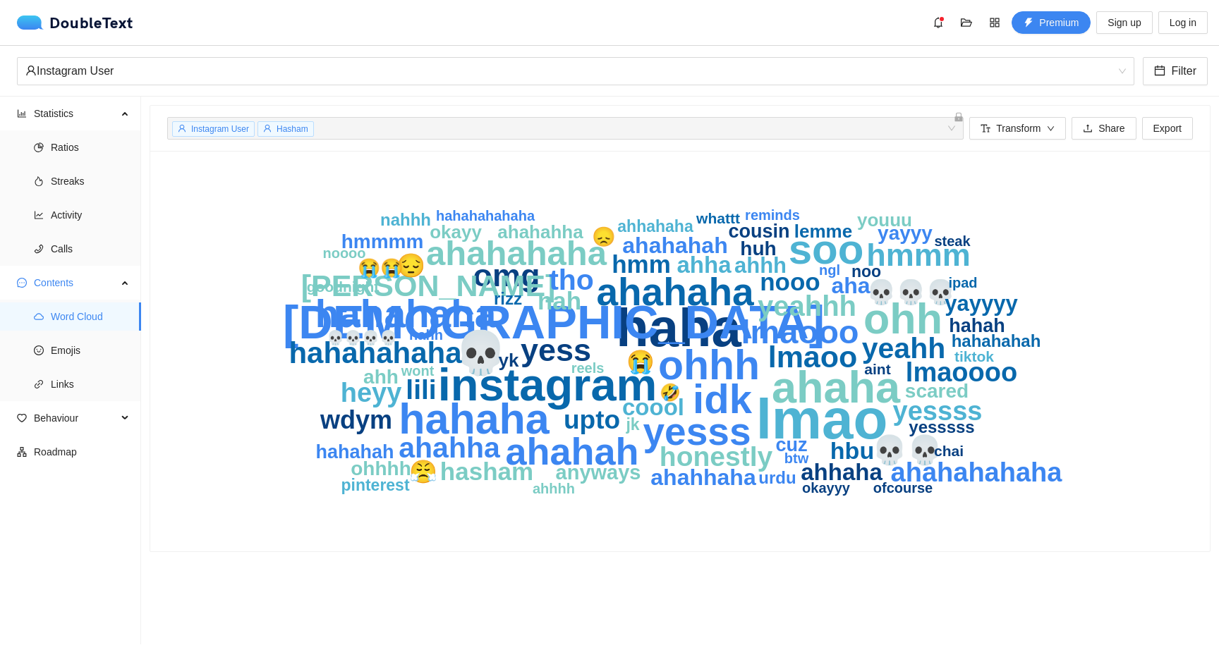
click at [764, 162] on div "lmao haha ahah instagram ahaha hahaha ohh 💀 soo ohhh idk ahahaha hahahaha yesss…" at bounding box center [680, 351] width 1060 height 401
click at [89, 348] on span "Emojis" at bounding box center [90, 350] width 79 height 28
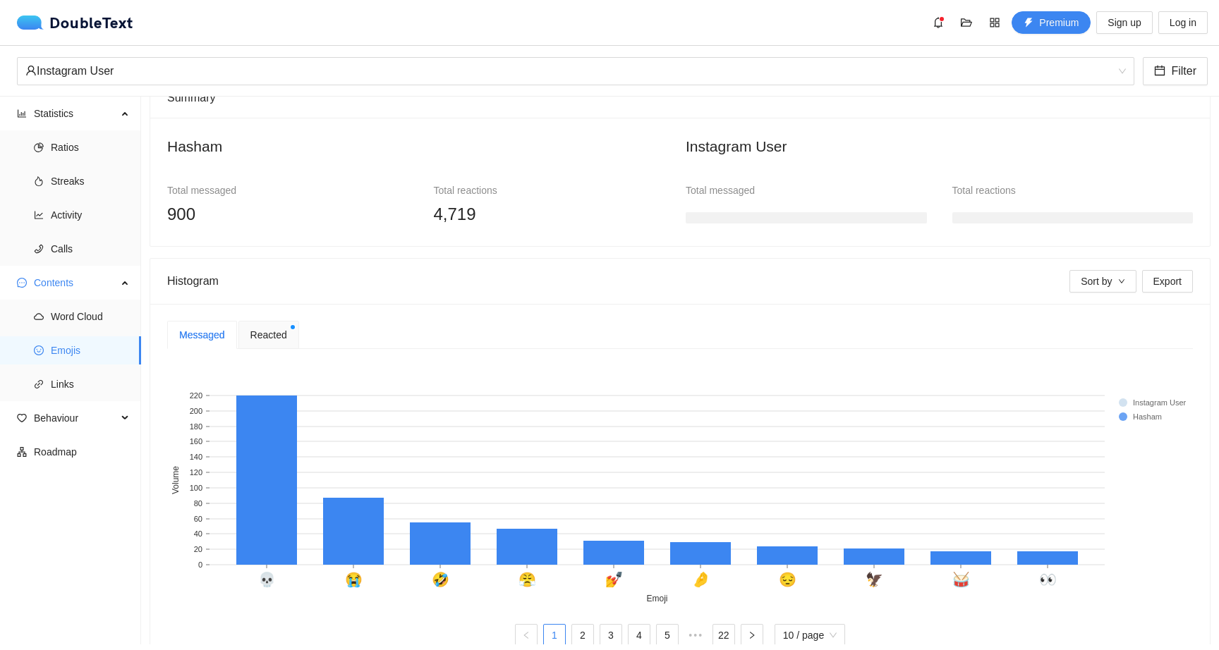
scroll to position [133, 0]
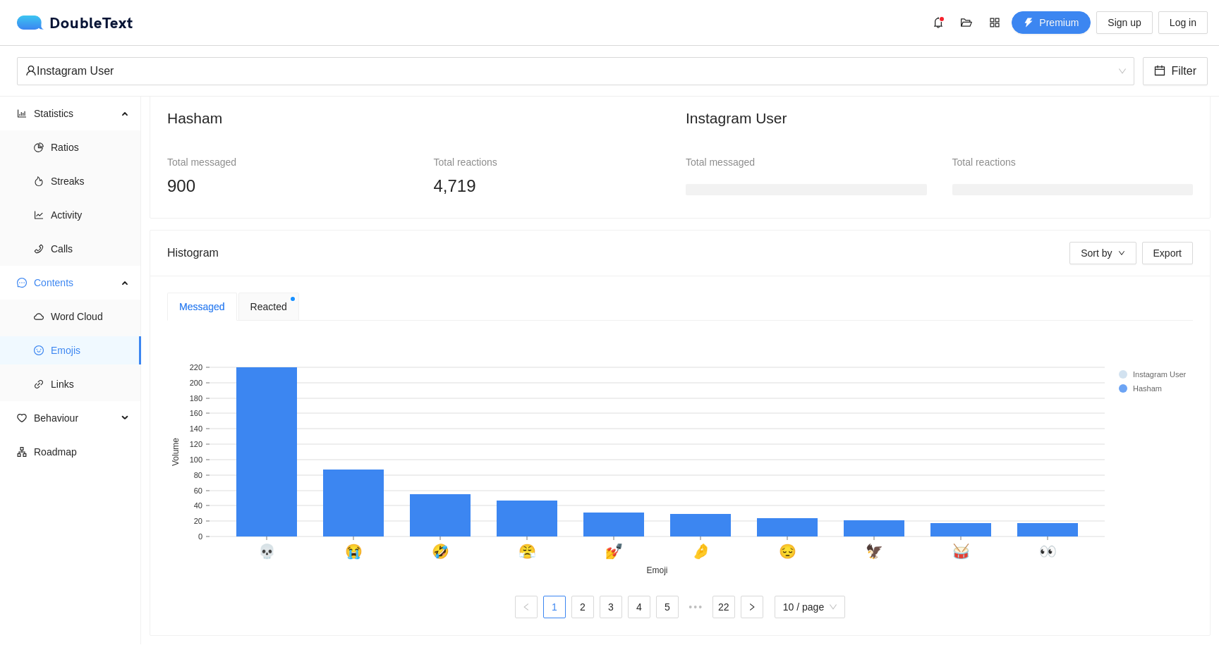
click at [1125, 373] on rect at bounding box center [1147, 375] width 56 height 14
click at [280, 305] on span "Reacted" at bounding box center [268, 307] width 37 height 16
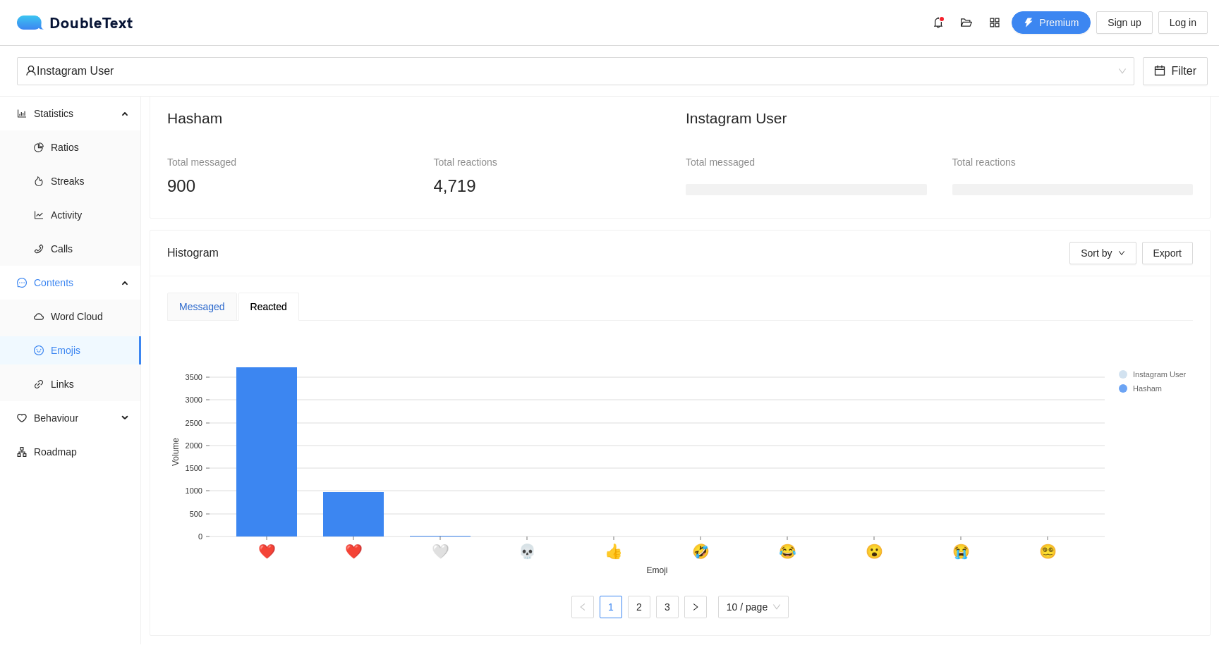
click at [202, 303] on div "Messaged" at bounding box center [202, 307] width 46 height 16
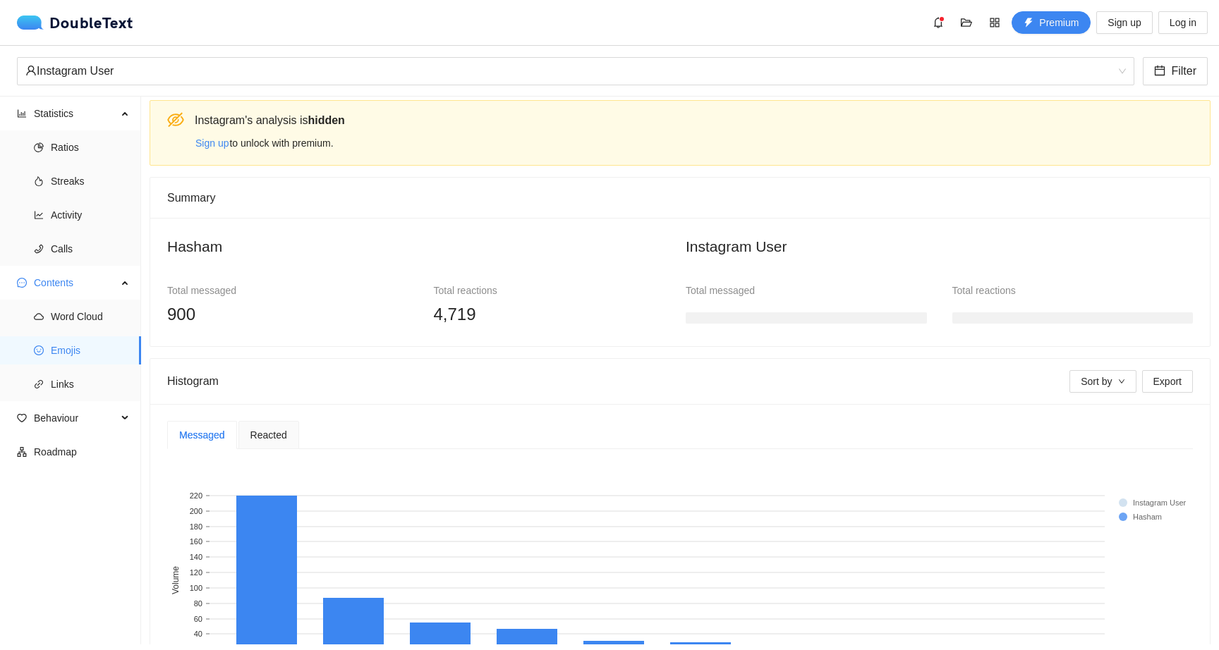
scroll to position [0, 0]
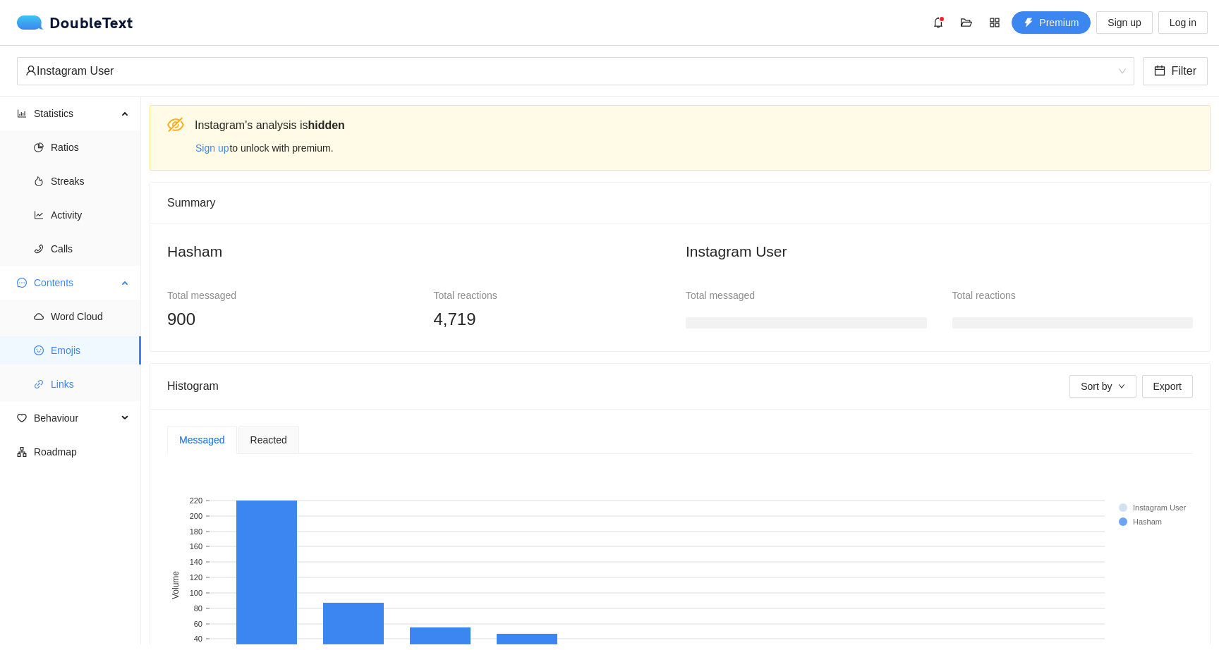
click at [88, 378] on span "Links" at bounding box center [90, 384] width 79 height 28
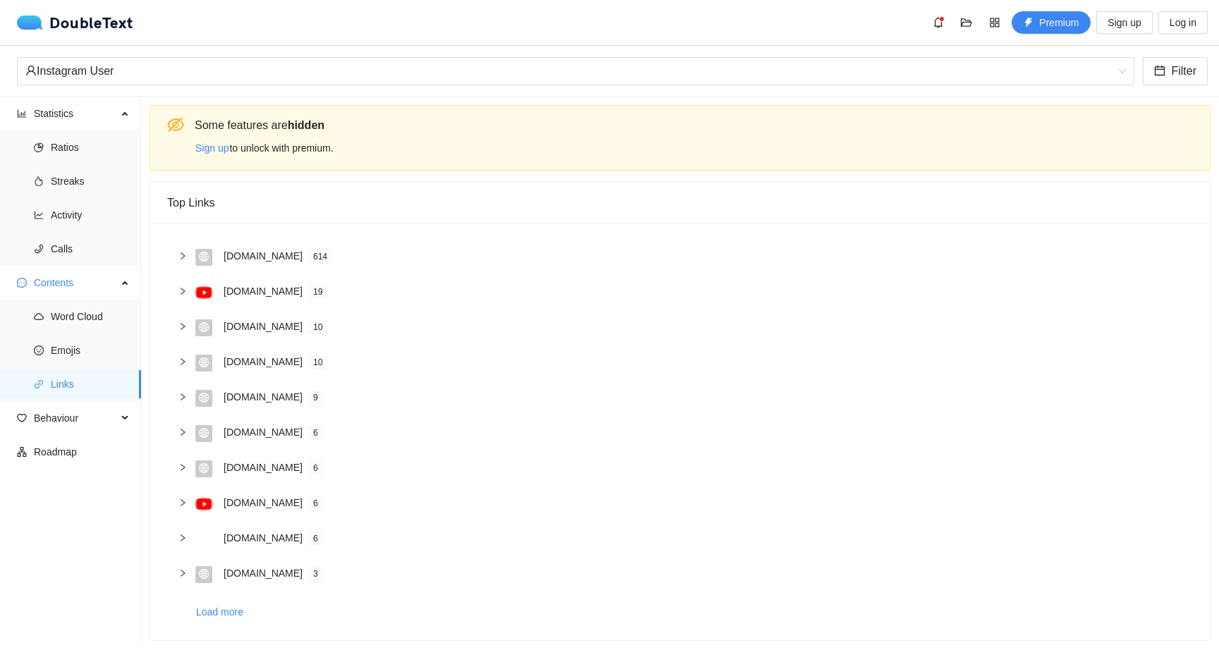
scroll to position [5, 0]
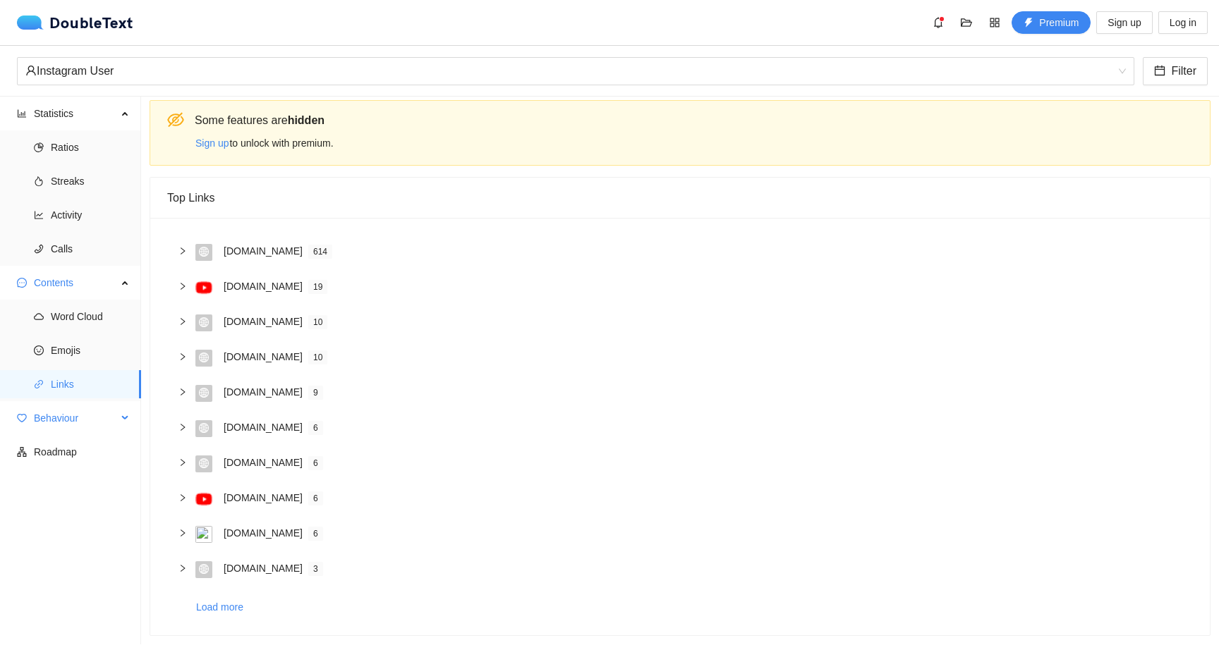
click at [92, 416] on span "Behaviour" at bounding box center [75, 418] width 83 height 28
click at [99, 448] on span "Engagement" at bounding box center [90, 452] width 79 height 28
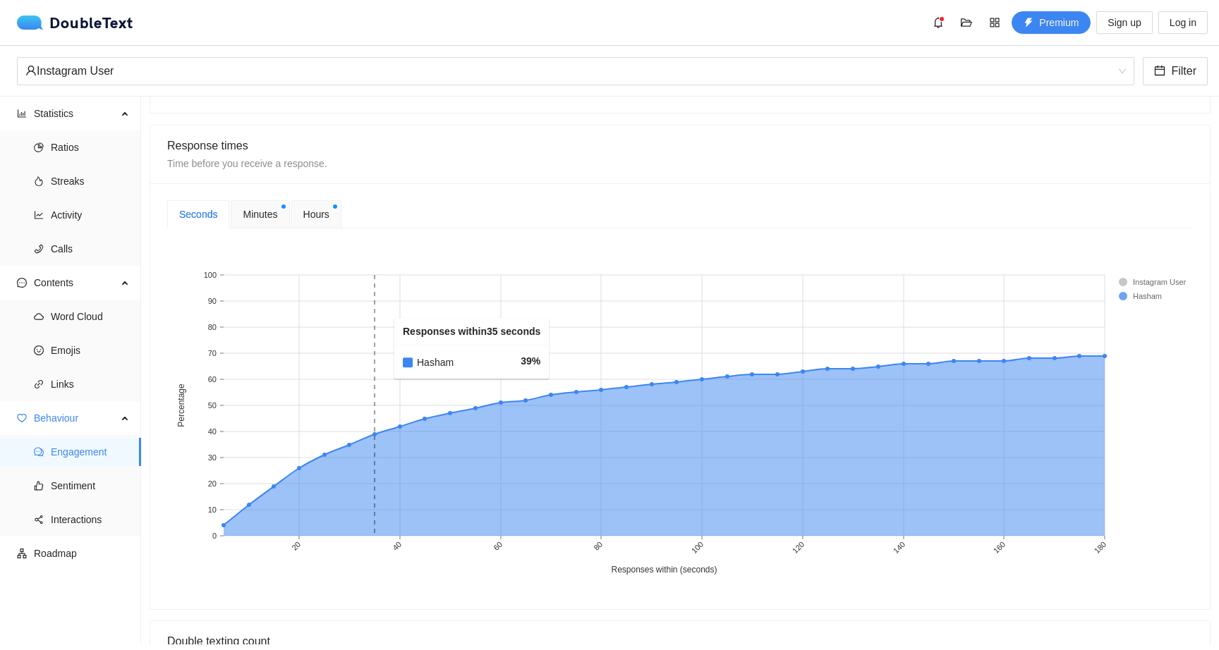
scroll to position [467, 0]
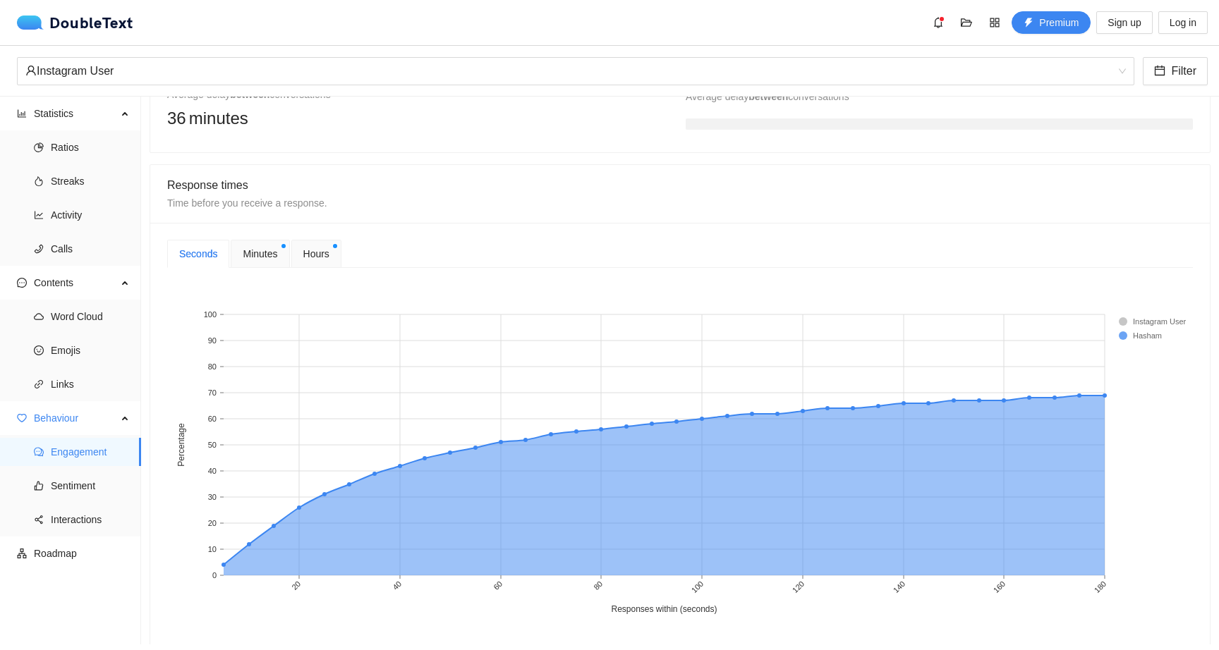
click at [255, 251] on span "Minutes" at bounding box center [260, 254] width 35 height 16
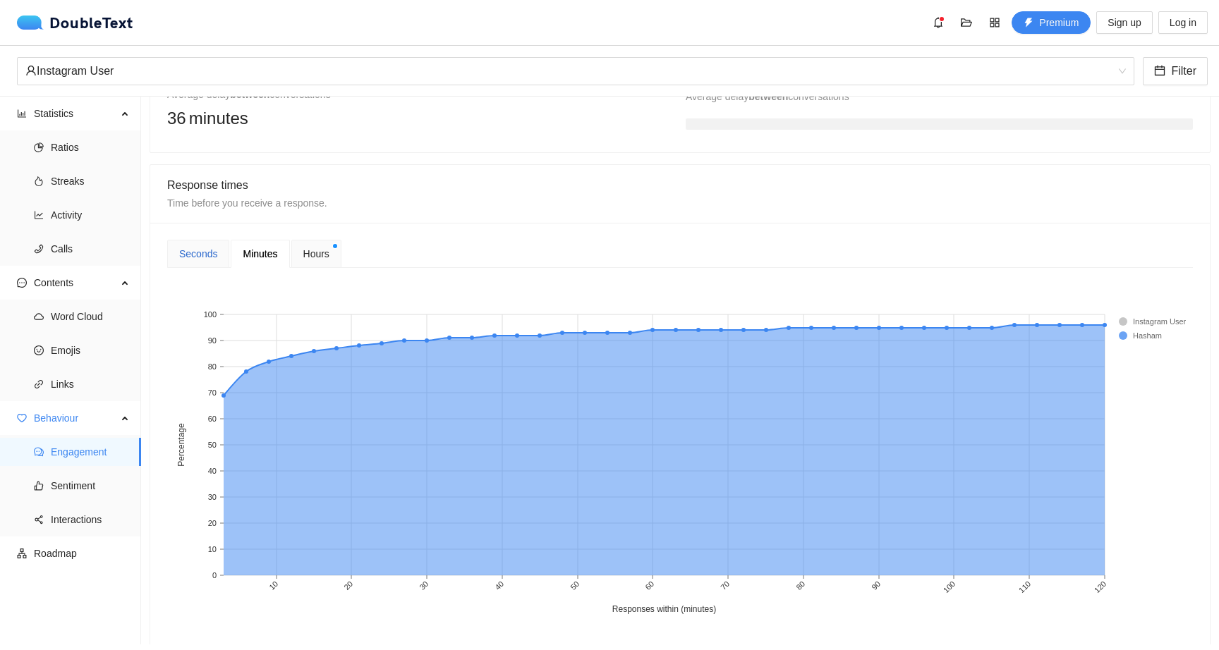
click at [210, 252] on div "Seconds" at bounding box center [198, 254] width 38 height 16
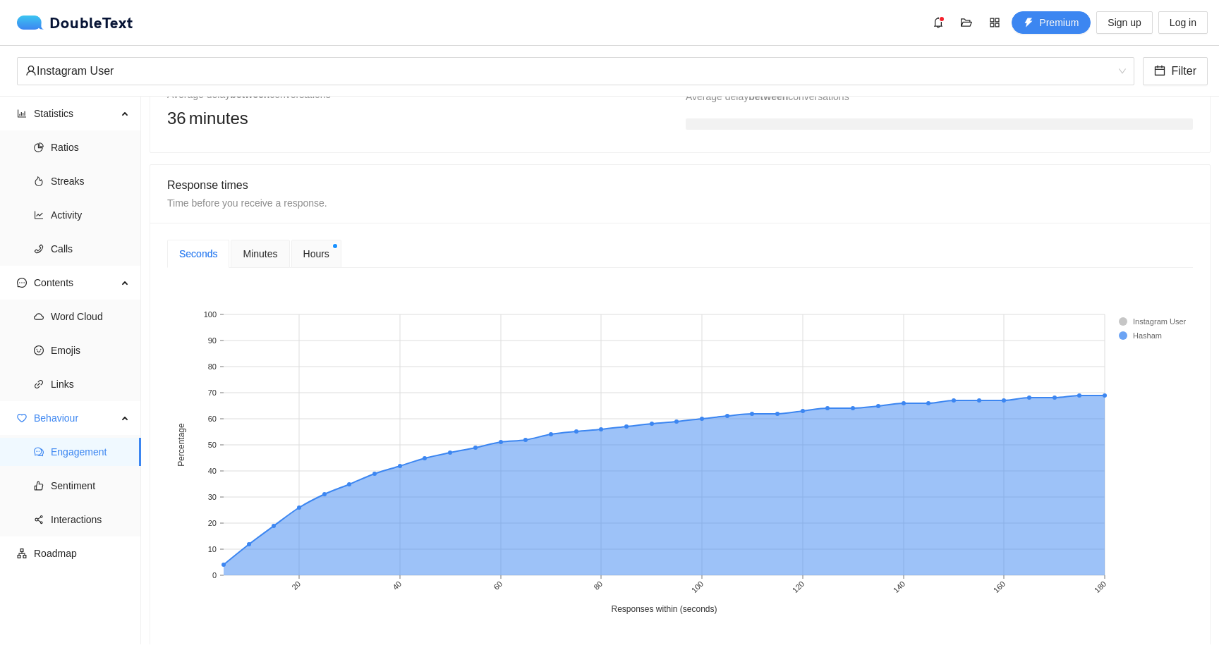
click at [300, 253] on div "Hours" at bounding box center [316, 254] width 50 height 28
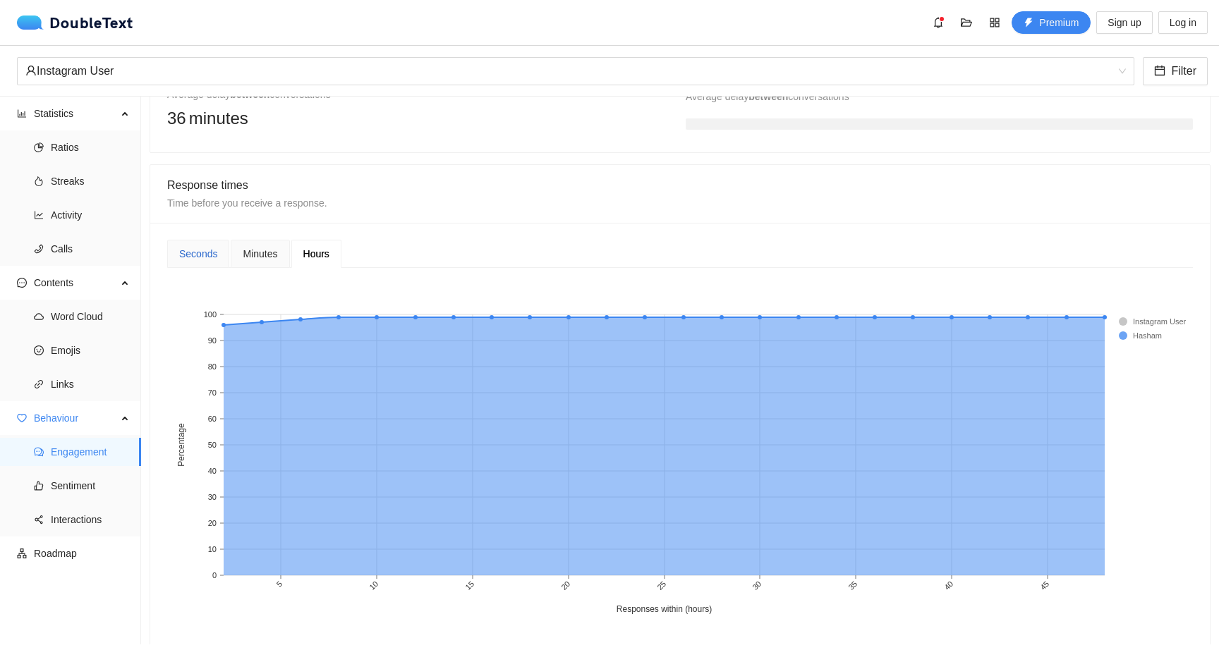
click at [210, 254] on div "Seconds" at bounding box center [198, 254] width 38 height 16
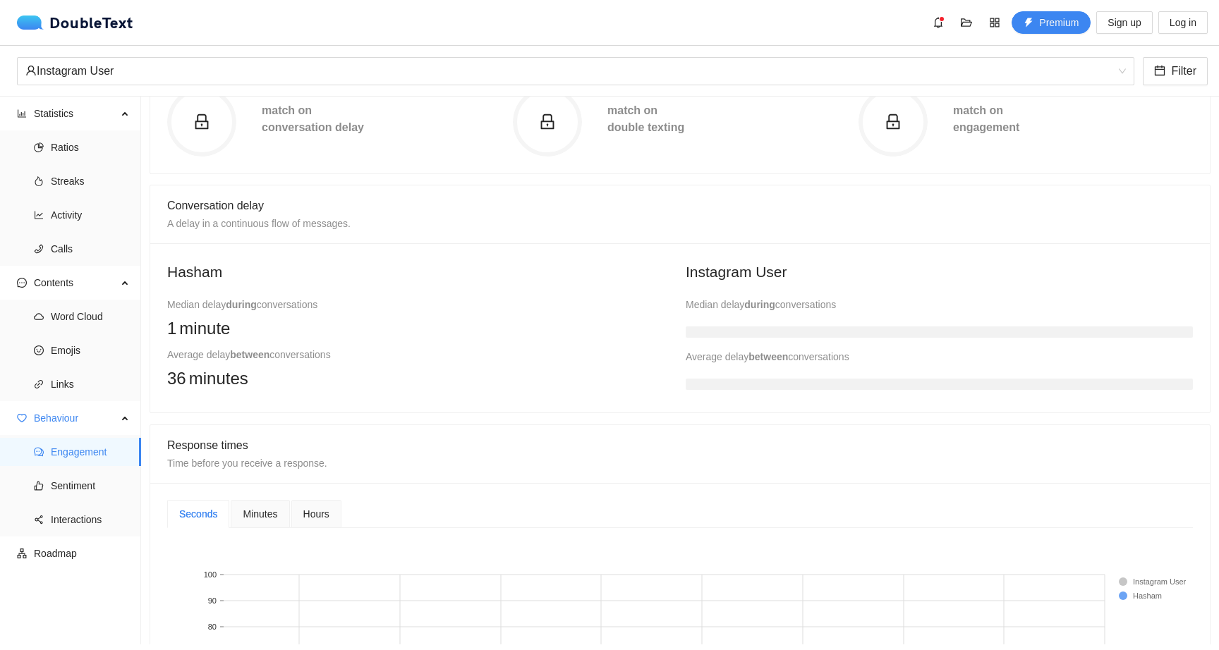
scroll to position [390, 0]
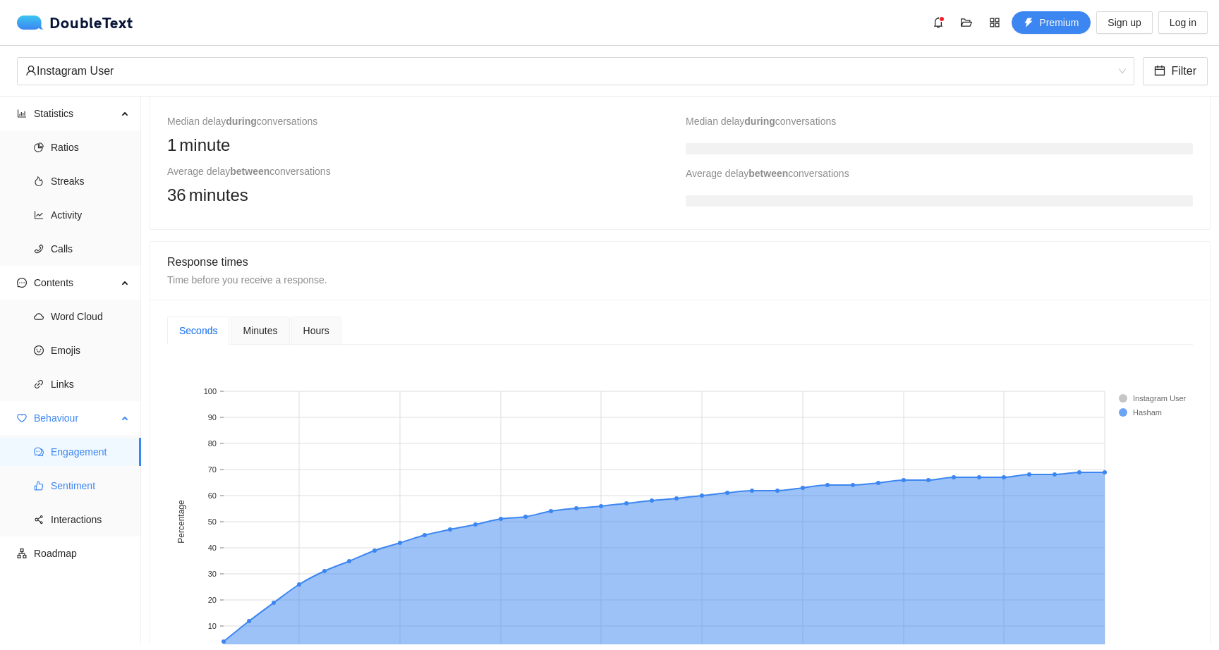
click at [90, 494] on span "Sentiment" at bounding box center [90, 486] width 79 height 28
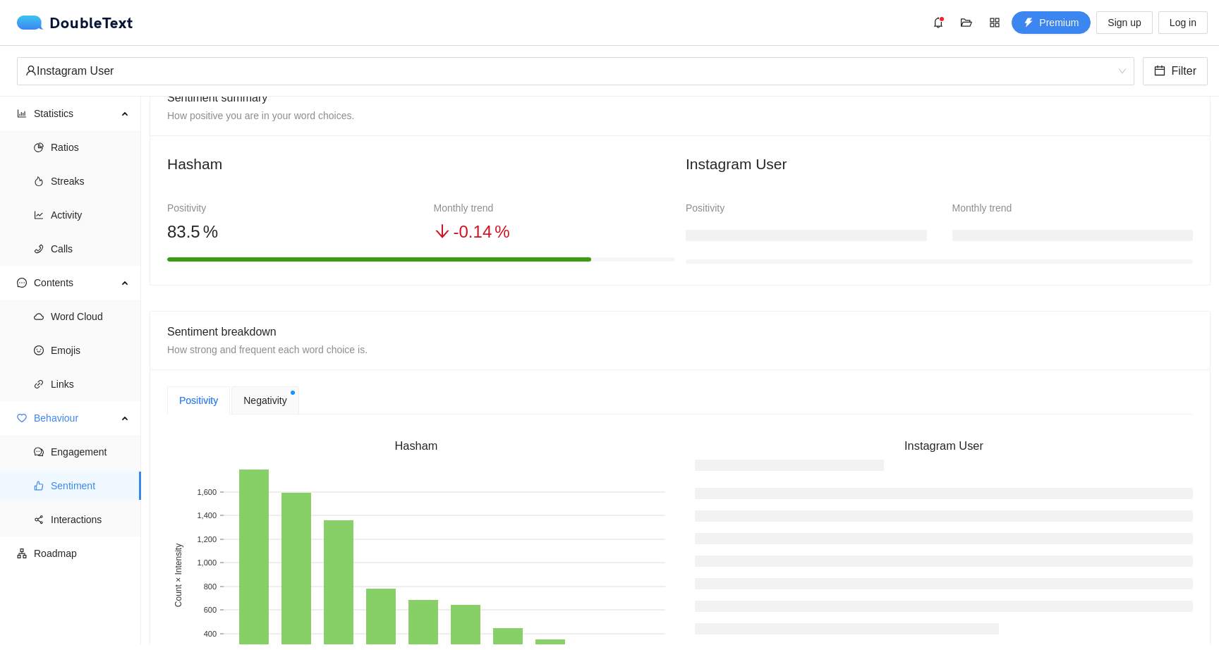
scroll to position [163, 0]
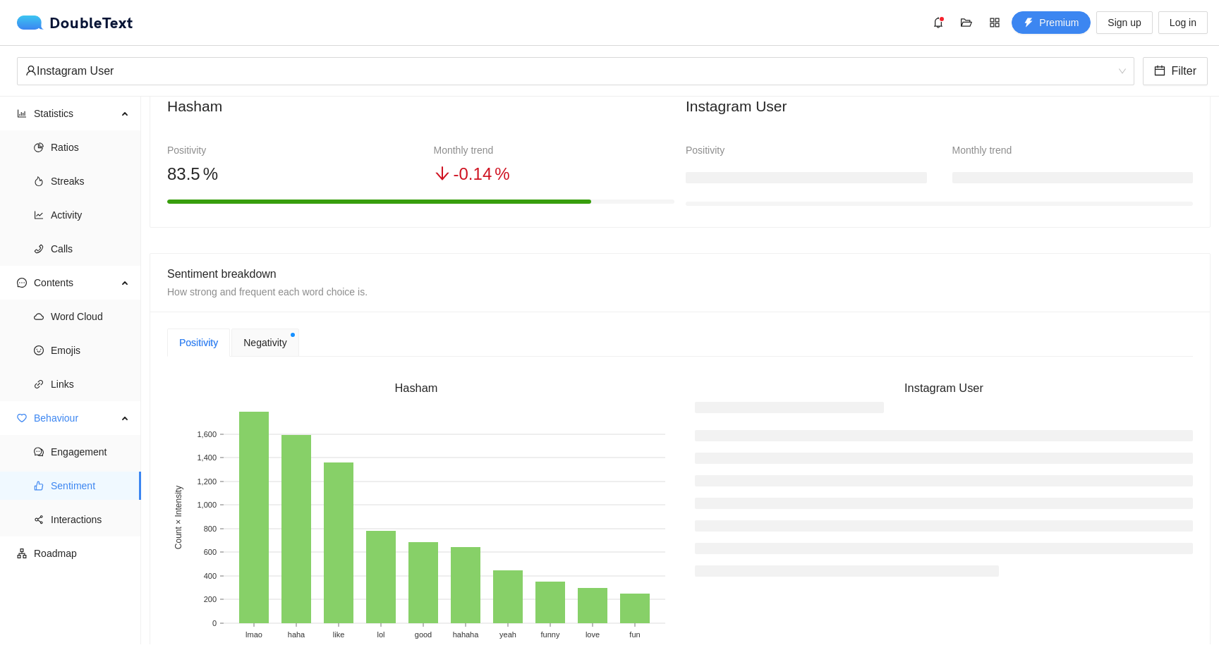
click at [260, 339] on span "Negativity" at bounding box center [264, 343] width 43 height 16
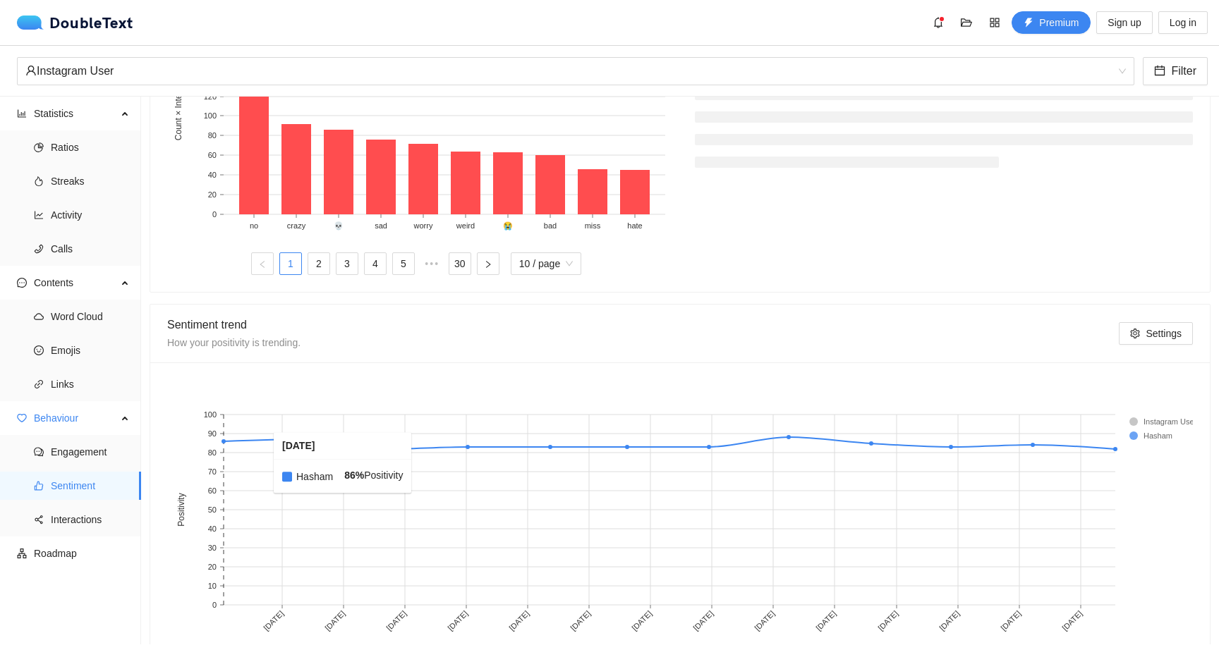
scroll to position [615, 0]
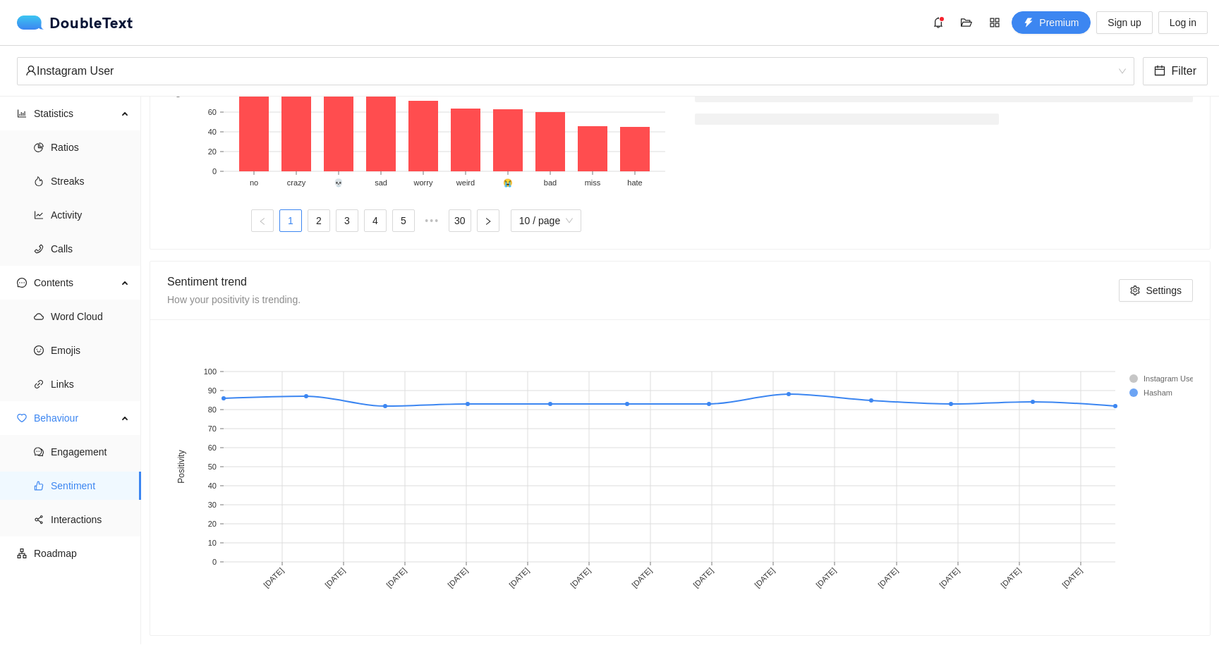
click at [1149, 379] on rect at bounding box center [1157, 379] width 56 height 14
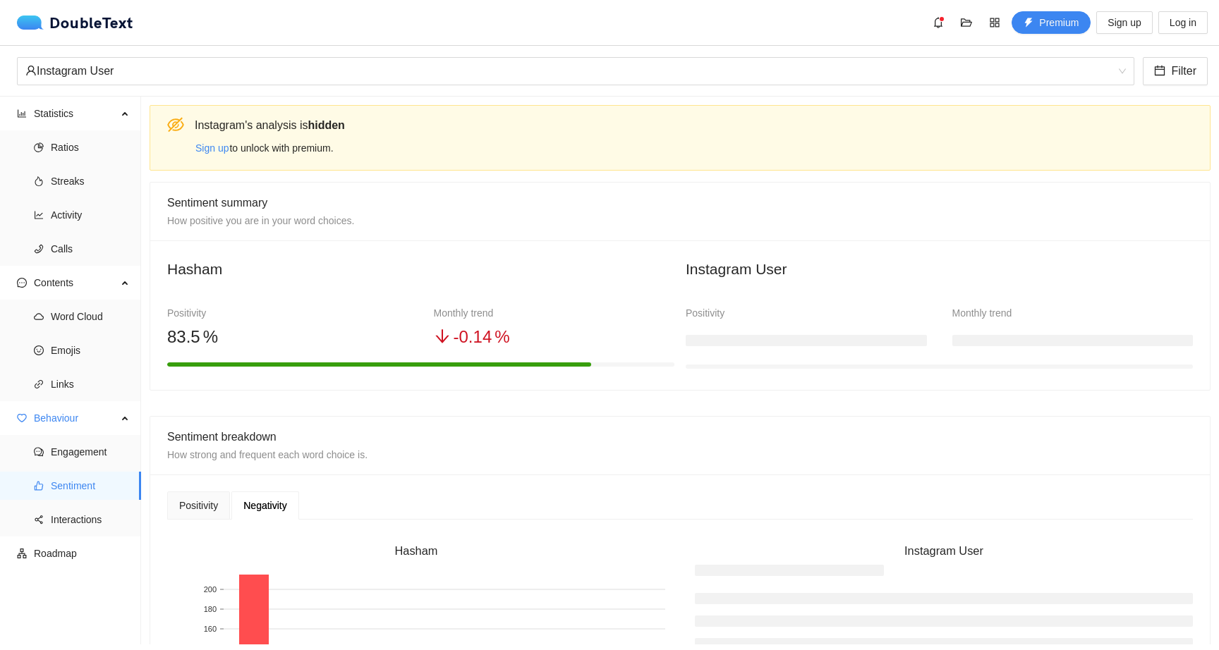
click at [287, 142] on div "Sign up to unlock with premium." at bounding box center [697, 148] width 1004 height 23
click at [226, 209] on span "Sentiment summary" at bounding box center [217, 203] width 100 height 12
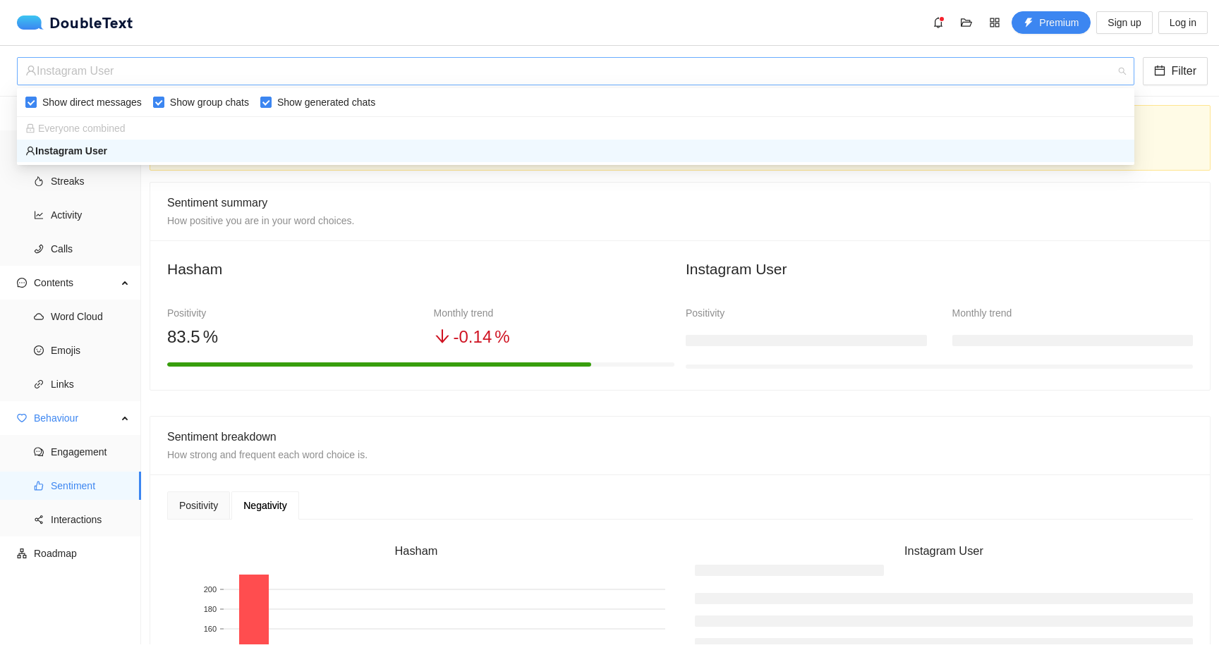
click at [435, 83] on div "‏‎Instagram User‎‏" at bounding box center [569, 71] width 1088 height 27
click at [427, 127] on div "Everyone combined" at bounding box center [575, 129] width 1100 height 16
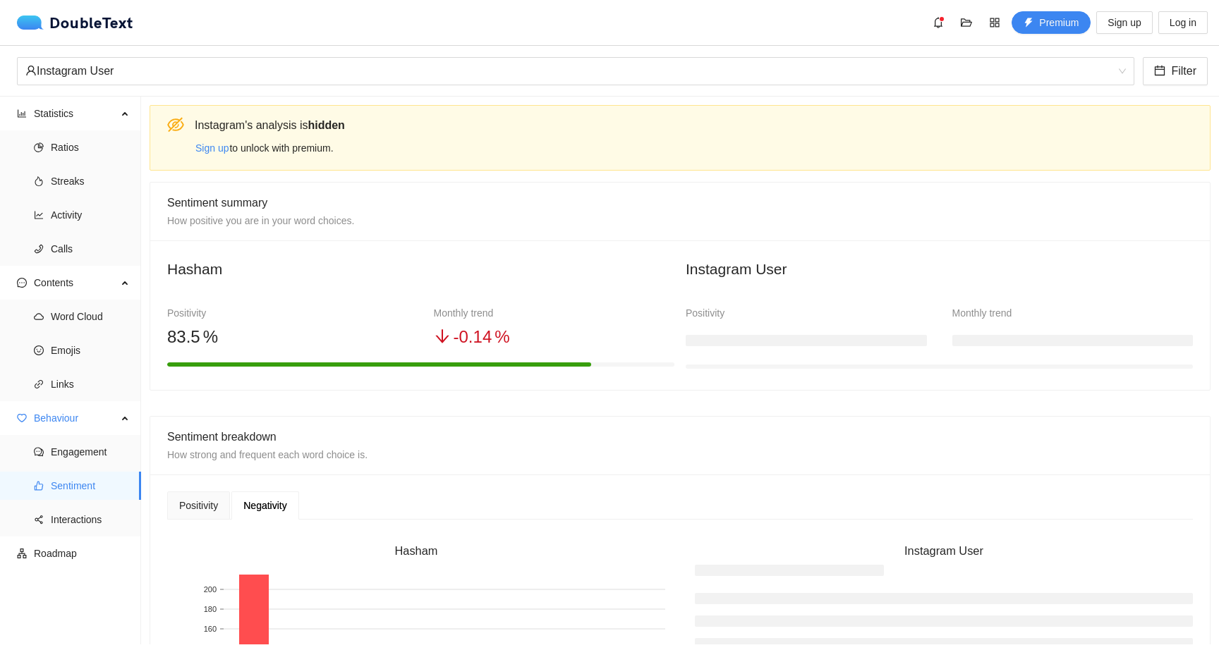
click at [468, 187] on div "Sentiment summary How positive you are in your word choices." at bounding box center [680, 212] width 1026 height 58
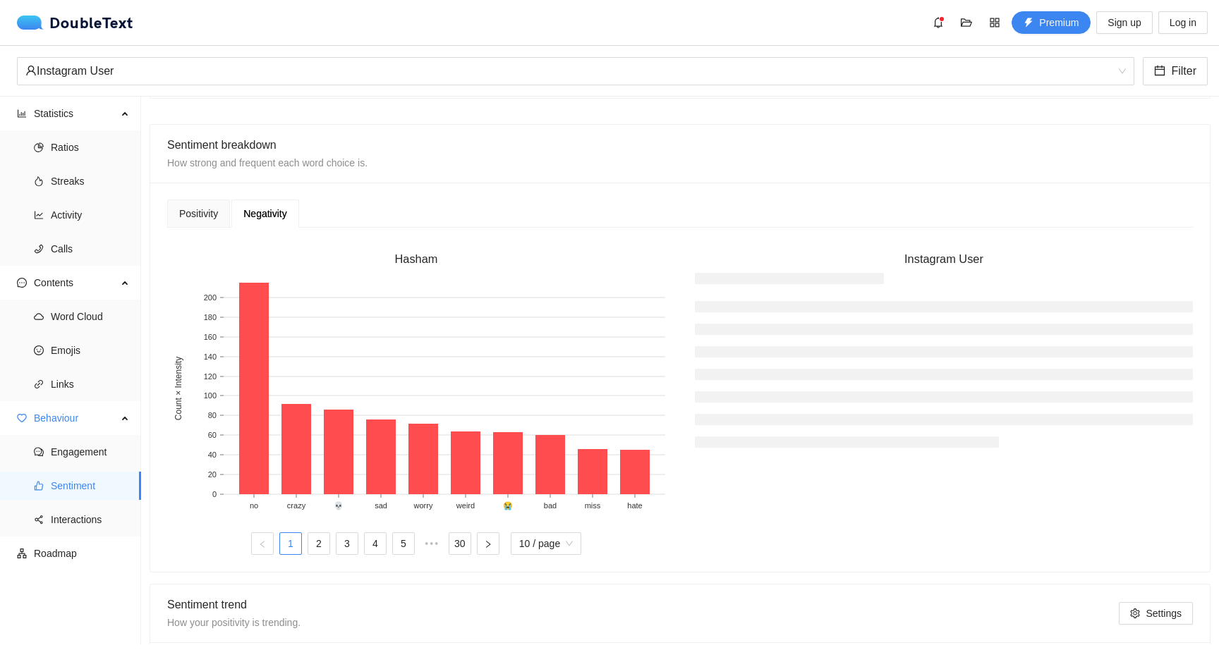
scroll to position [296, 0]
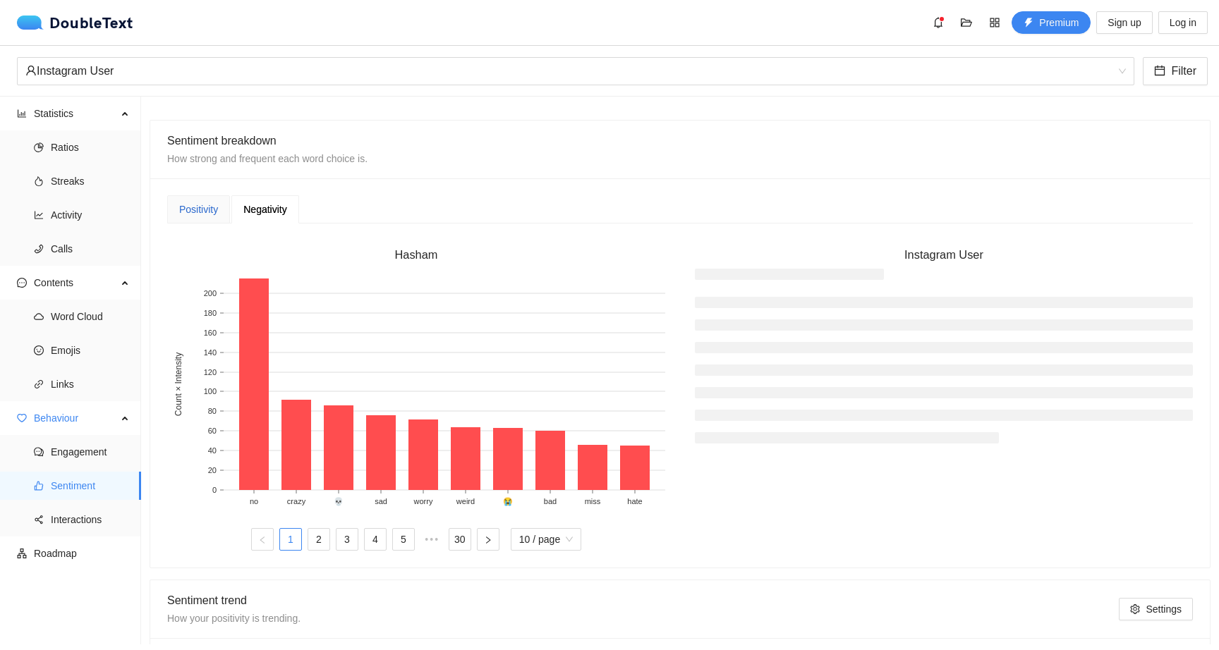
click at [216, 215] on div "Positivity" at bounding box center [198, 210] width 39 height 16
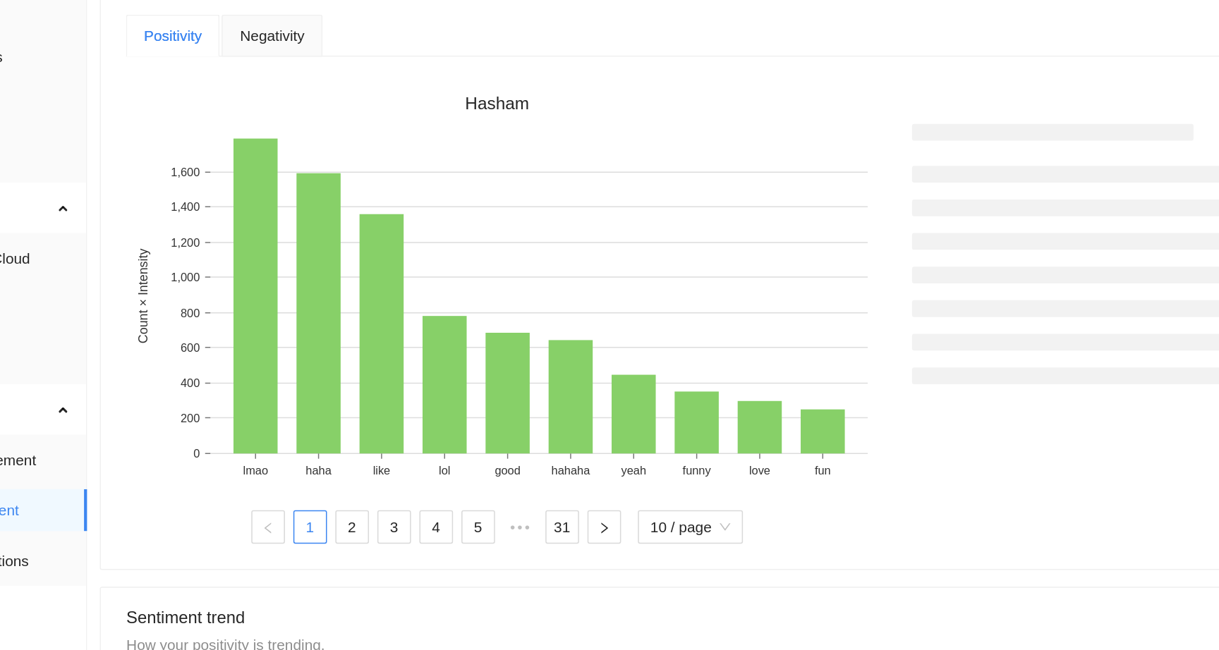
scroll to position [379, 0]
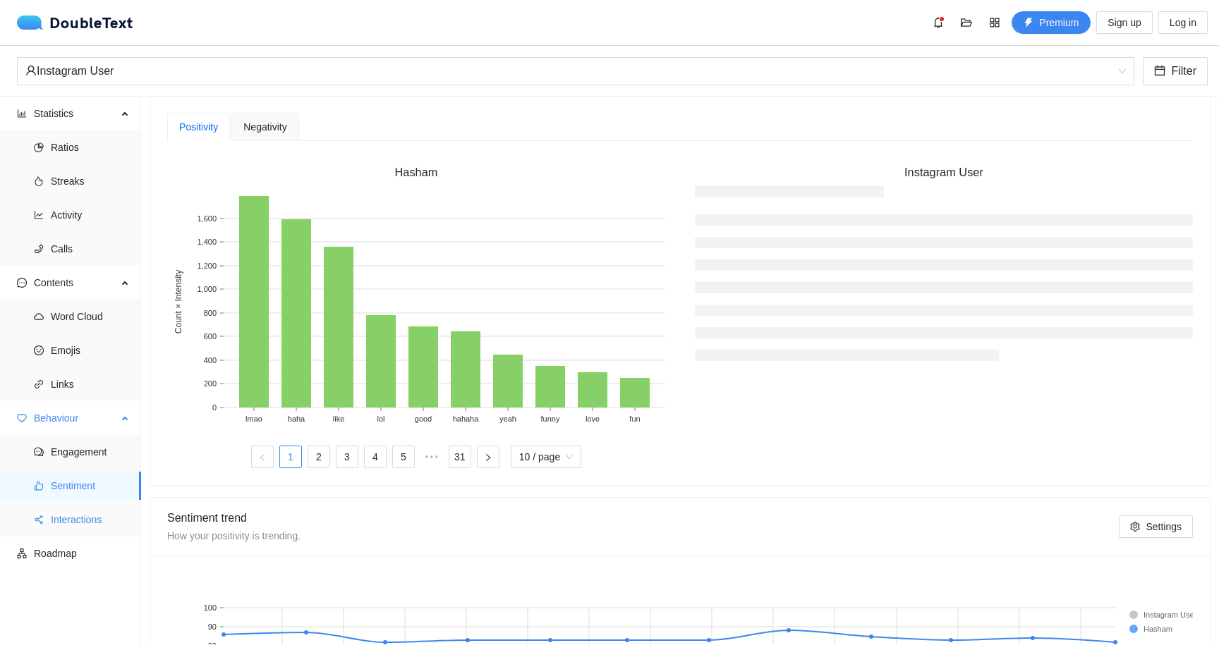
click at [92, 514] on span "Interactions" at bounding box center [90, 520] width 79 height 28
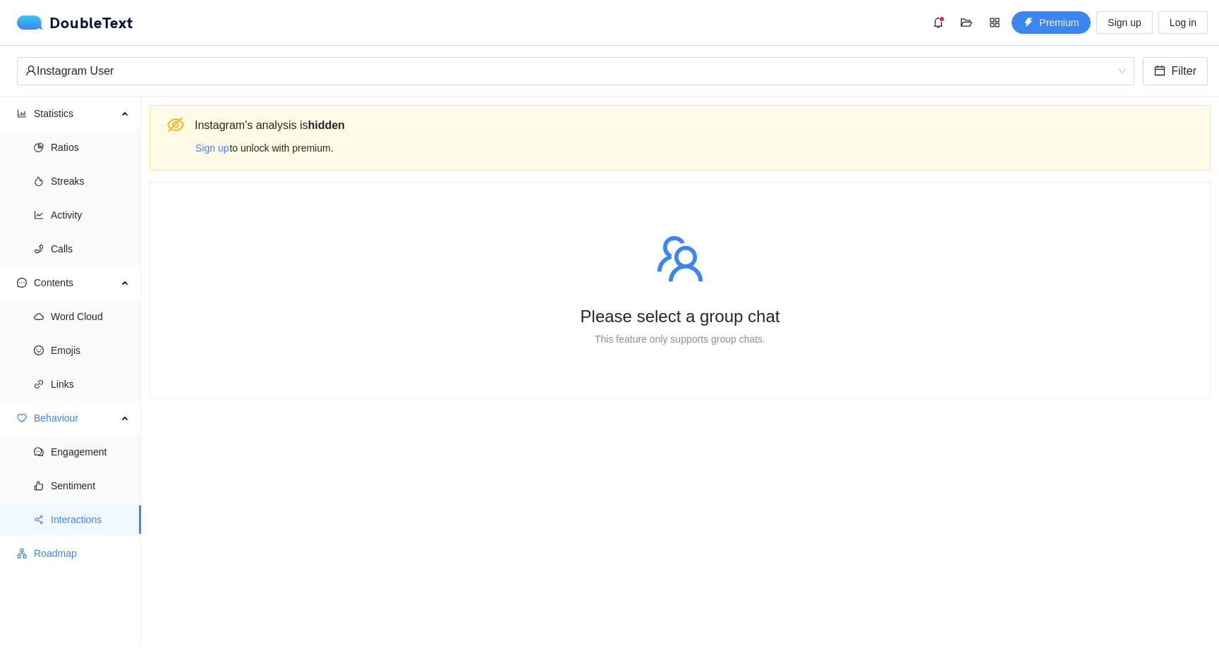
click at [79, 550] on span "Roadmap" at bounding box center [82, 554] width 96 height 28
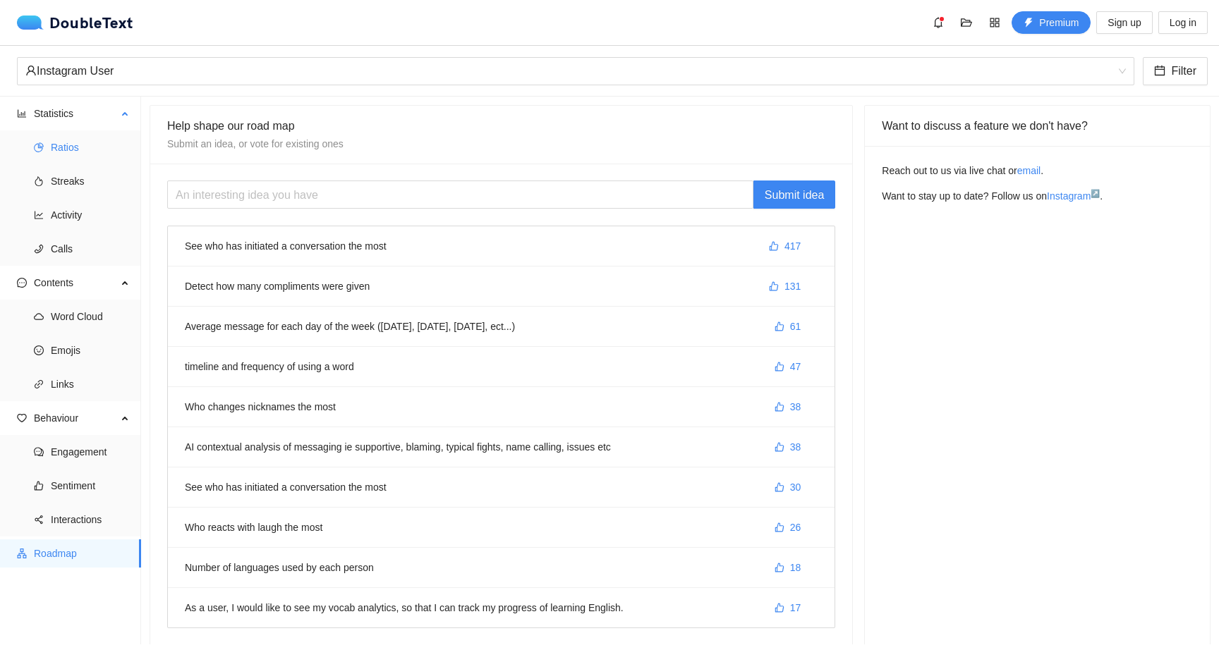
click at [61, 149] on span "Ratios" at bounding box center [90, 147] width 79 height 28
